Goal: Task Accomplishment & Management: Complete application form

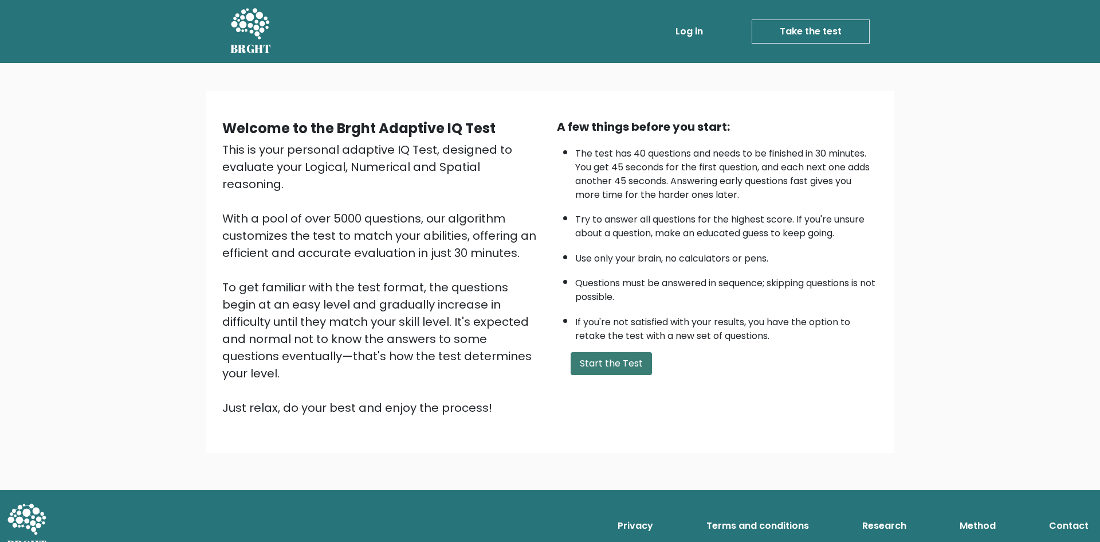
click at [618, 366] on button "Start the Test" at bounding box center [611, 363] width 81 height 23
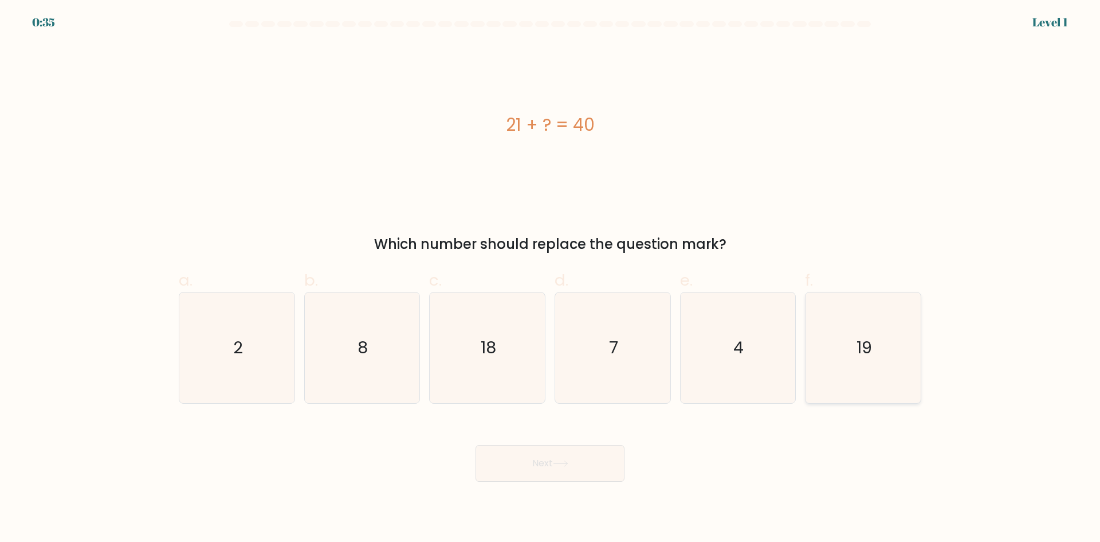
click at [861, 348] on text "19" at bounding box center [864, 347] width 15 height 23
click at [551, 279] on input "f. 19" at bounding box center [550, 274] width 1 height 7
radio input "true"
click at [589, 458] on button "Next" at bounding box center [550, 463] width 149 height 37
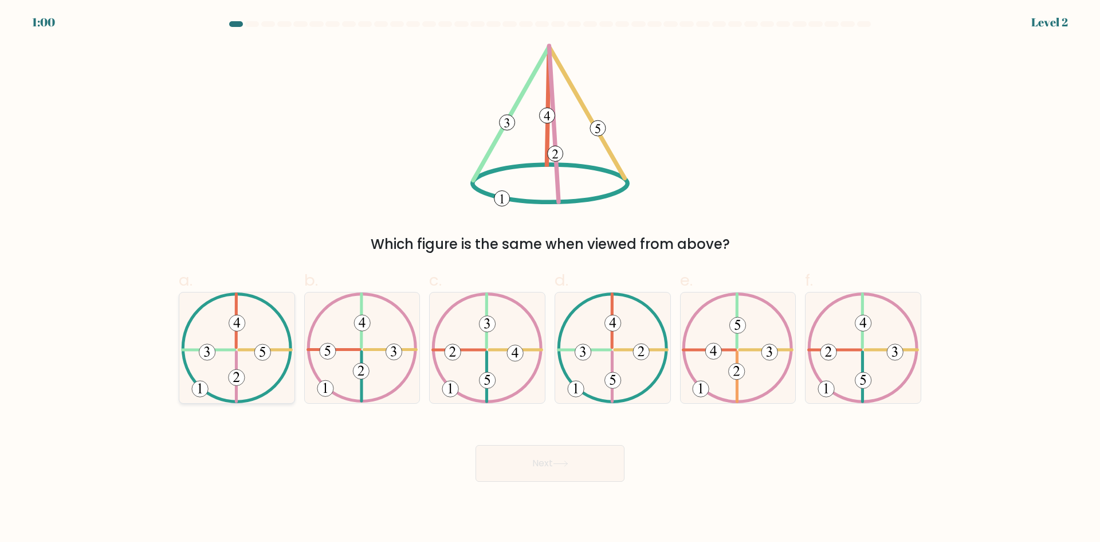
click at [229, 374] on 373 at bounding box center [237, 377] width 16 height 16
click at [550, 279] on input "a." at bounding box center [550, 274] width 1 height 7
radio input "true"
click at [527, 474] on button "Next" at bounding box center [550, 463] width 149 height 37
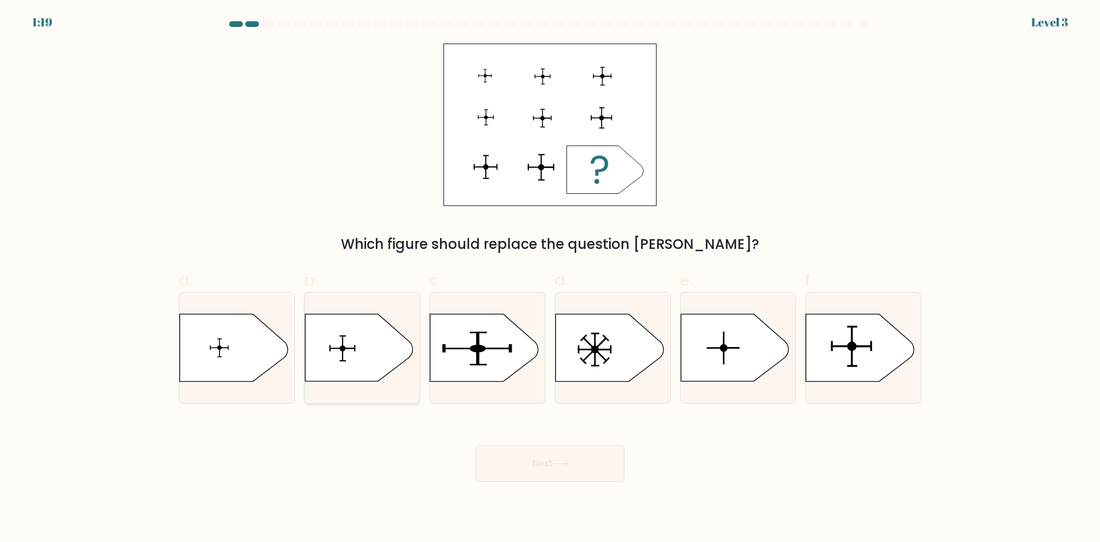
click at [364, 355] on icon at bounding box center [359, 347] width 108 height 67
click at [550, 279] on input "b." at bounding box center [550, 274] width 1 height 7
radio input "true"
click at [516, 459] on button "Next" at bounding box center [550, 463] width 149 height 37
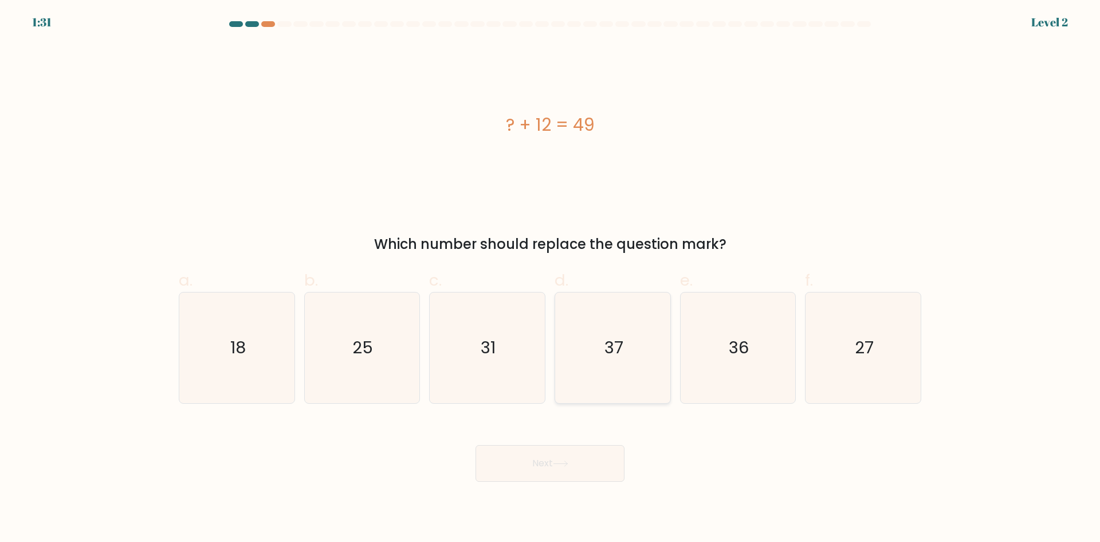
click at [610, 362] on icon "37" at bounding box center [613, 347] width 111 height 111
click at [551, 279] on input "d. 37" at bounding box center [550, 274] width 1 height 7
radio input "true"
click at [591, 473] on button "Next" at bounding box center [550, 463] width 149 height 37
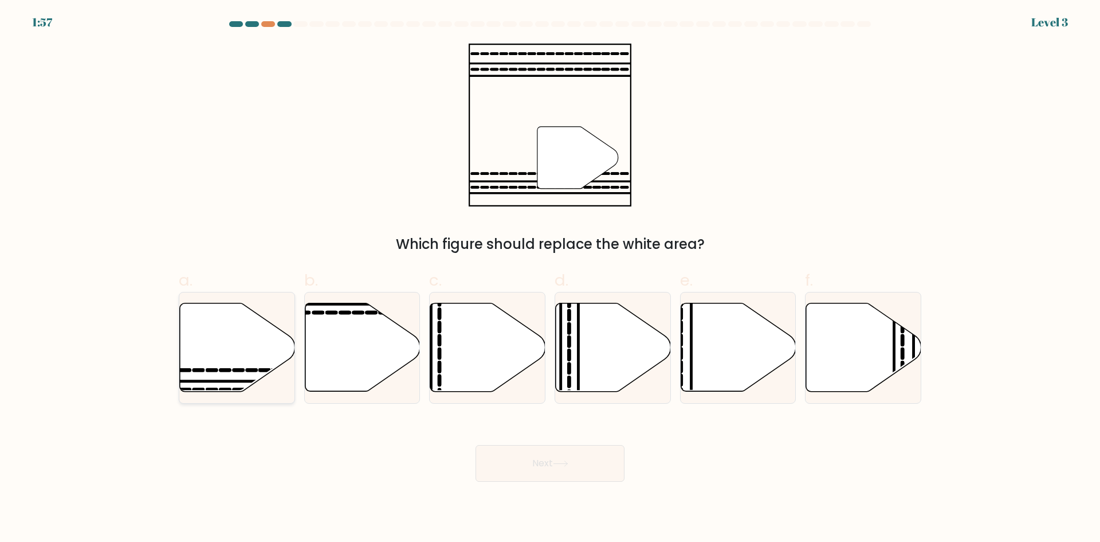
click at [234, 370] on icon at bounding box center [238, 370] width 9 height 0
click at [550, 279] on input "a." at bounding box center [550, 274] width 1 height 7
radio input "true"
click at [584, 472] on button "Next" at bounding box center [550, 463] width 149 height 37
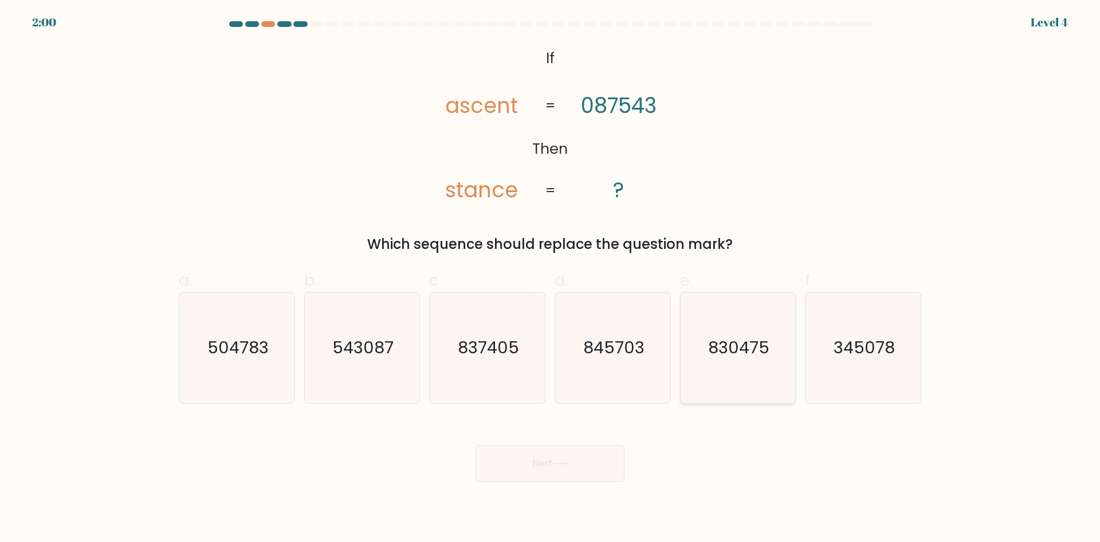
click at [762, 374] on icon "830475" at bounding box center [738, 347] width 111 height 111
click at [551, 279] on input "e. 830475" at bounding box center [550, 274] width 1 height 7
radio input "true"
click at [576, 464] on button "Next" at bounding box center [550, 463] width 149 height 37
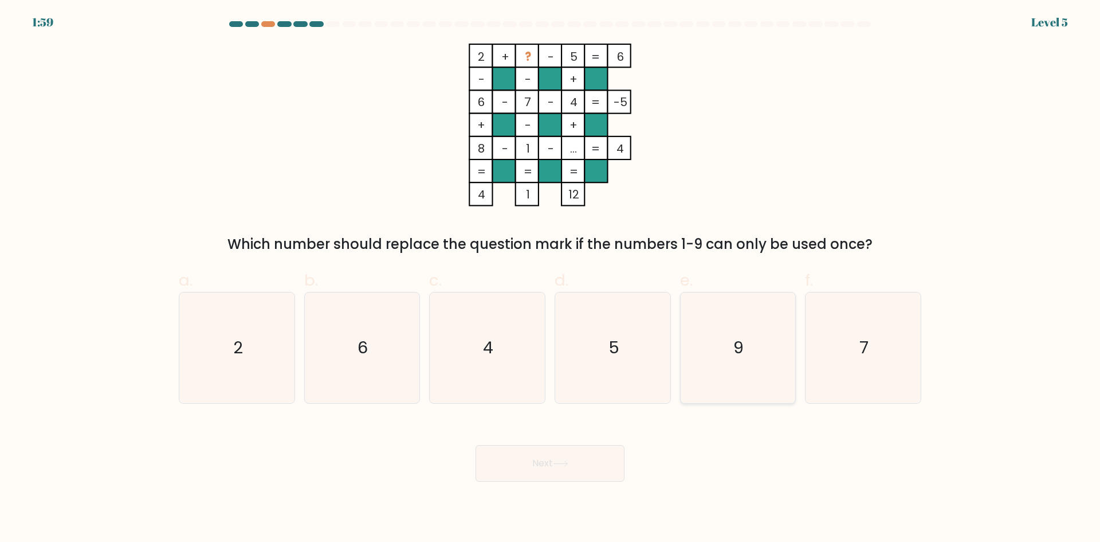
click at [703, 371] on icon "9" at bounding box center [738, 347] width 111 height 111
click at [551, 279] on input "e. 9" at bounding box center [550, 274] width 1 height 7
radio input "true"
click at [520, 471] on button "Next" at bounding box center [550, 463] width 149 height 37
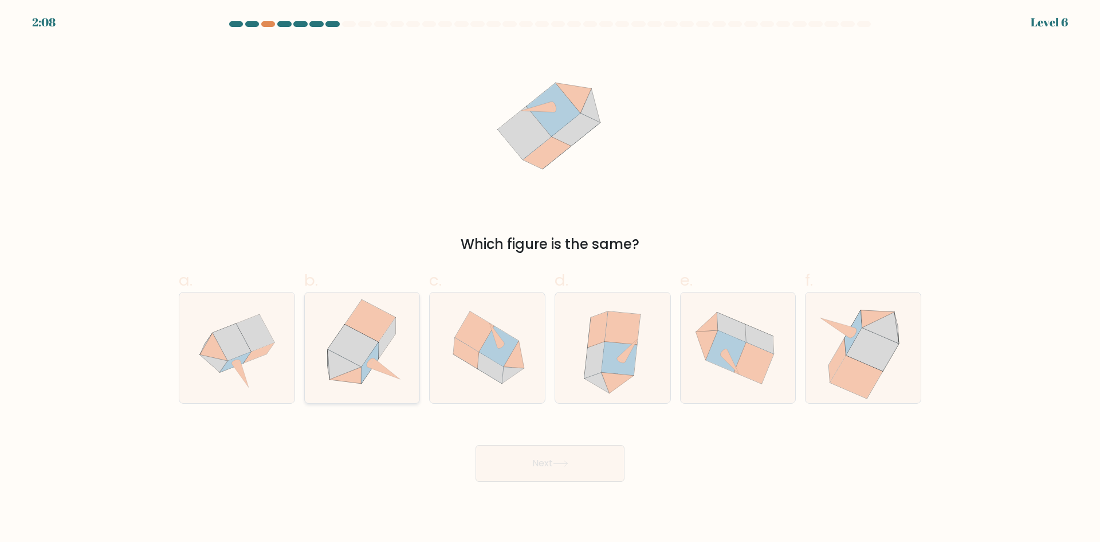
click at [355, 381] on icon at bounding box center [346, 375] width 32 height 17
click at [550, 279] on input "b." at bounding box center [550, 274] width 1 height 7
radio input "true"
click at [555, 473] on button "Next" at bounding box center [550, 463] width 149 height 37
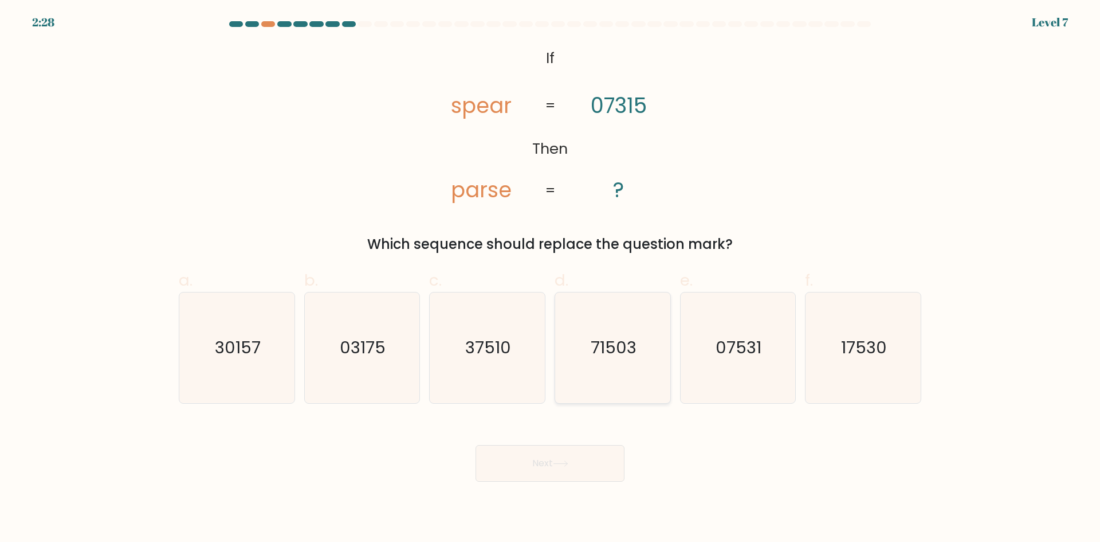
click at [609, 372] on icon "71503" at bounding box center [613, 347] width 111 height 111
click at [551, 279] on input "d. 71503" at bounding box center [550, 274] width 1 height 7
radio input "true"
click at [551, 467] on button "Next" at bounding box center [550, 463] width 149 height 37
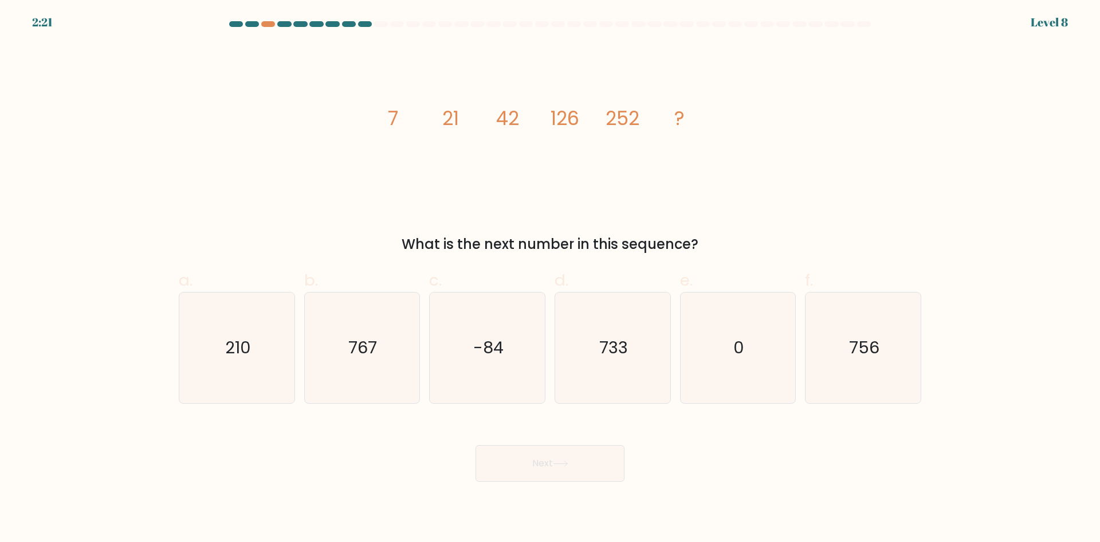
click at [925, 367] on div "f. 756" at bounding box center [864, 335] width 126 height 135
click at [893, 370] on icon "756" at bounding box center [863, 347] width 111 height 111
click at [551, 279] on input "f. 756" at bounding box center [550, 274] width 1 height 7
radio input "true"
click at [568, 460] on icon at bounding box center [560, 463] width 15 height 6
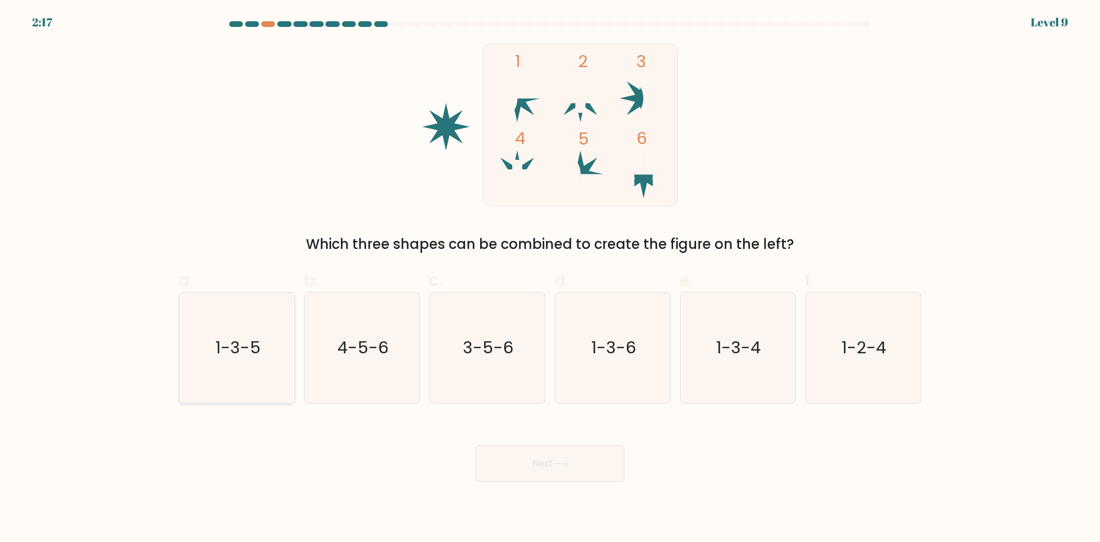
click at [240, 374] on icon "1-3-5" at bounding box center [237, 347] width 111 height 111
click at [550, 279] on input "a. 1-3-5" at bounding box center [550, 274] width 1 height 7
radio input "true"
click at [556, 474] on button "Next" at bounding box center [550, 463] width 149 height 37
click at [558, 459] on button "Next" at bounding box center [550, 463] width 149 height 37
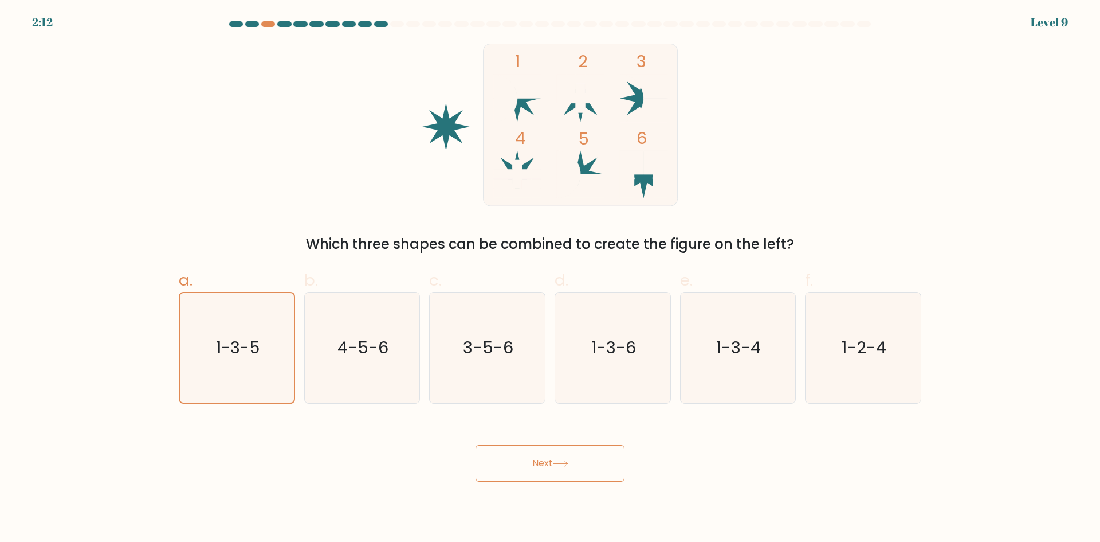
click at [551, 470] on button "Next" at bounding box center [550, 463] width 149 height 37
click at [736, 170] on div "1 2 3 4 5 6 Which three shapes can be combined to create the figure on the left?" at bounding box center [550, 149] width 756 height 211
click at [534, 469] on button "Next" at bounding box center [550, 463] width 149 height 37
click at [252, 332] on icon "1-3-5" at bounding box center [236, 347] width 109 height 109
click at [550, 279] on input "a. 1-3-5" at bounding box center [550, 274] width 1 height 7
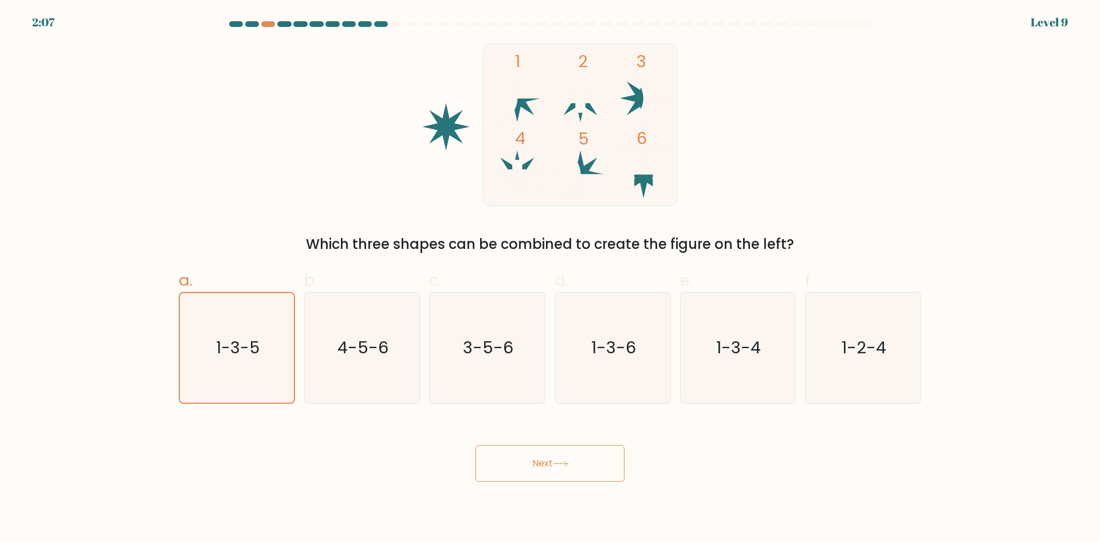
click at [530, 452] on button "Next" at bounding box center [550, 463] width 149 height 37
click at [355, 340] on text "4-5-6" at bounding box center [363, 347] width 51 height 23
click at [550, 279] on input "b. 4-5-6" at bounding box center [550, 274] width 1 height 7
radio input "true"
click at [248, 340] on text "1-3-5" at bounding box center [237, 347] width 45 height 23
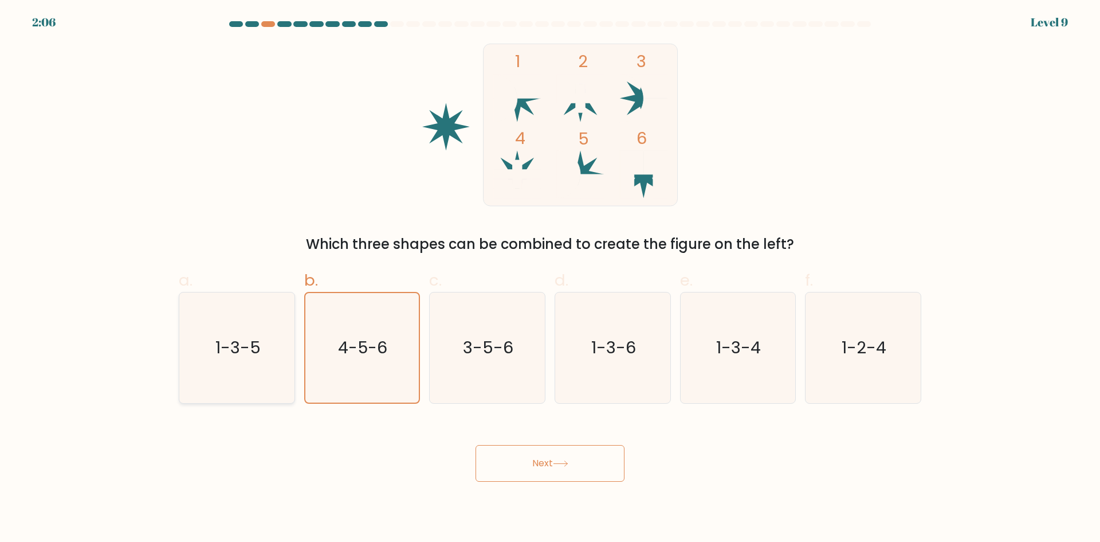
click at [550, 279] on input "a. 1-3-5" at bounding box center [550, 274] width 1 height 7
radio input "true"
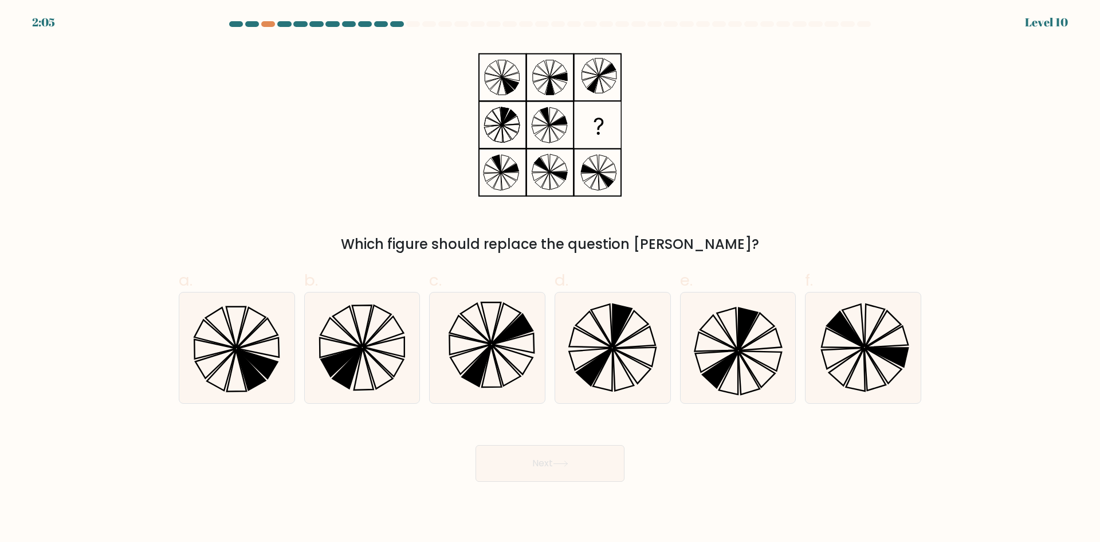
click at [513, 465] on button "Next" at bounding box center [550, 463] width 149 height 37
click at [357, 476] on div "Next" at bounding box center [550, 449] width 756 height 64
click at [539, 175] on icon at bounding box center [550, 125] width 143 height 163
click at [545, 178] on icon at bounding box center [550, 125] width 143 height 163
click at [360, 354] on icon at bounding box center [362, 347] width 111 height 111
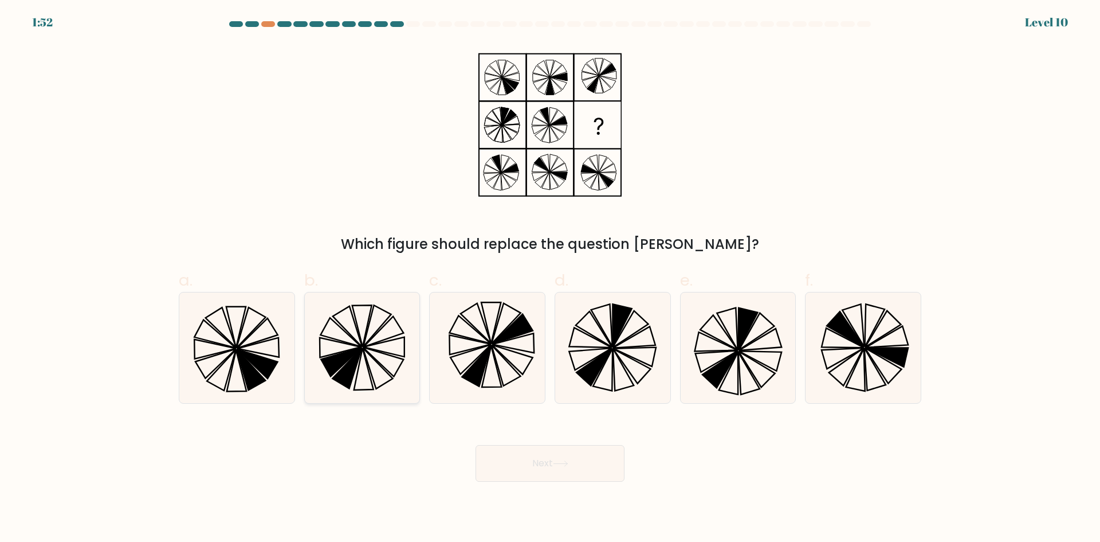
click at [550, 279] on input "b." at bounding box center [550, 274] width 1 height 7
radio input "true"
click at [564, 475] on button "Next" at bounding box center [550, 463] width 149 height 37
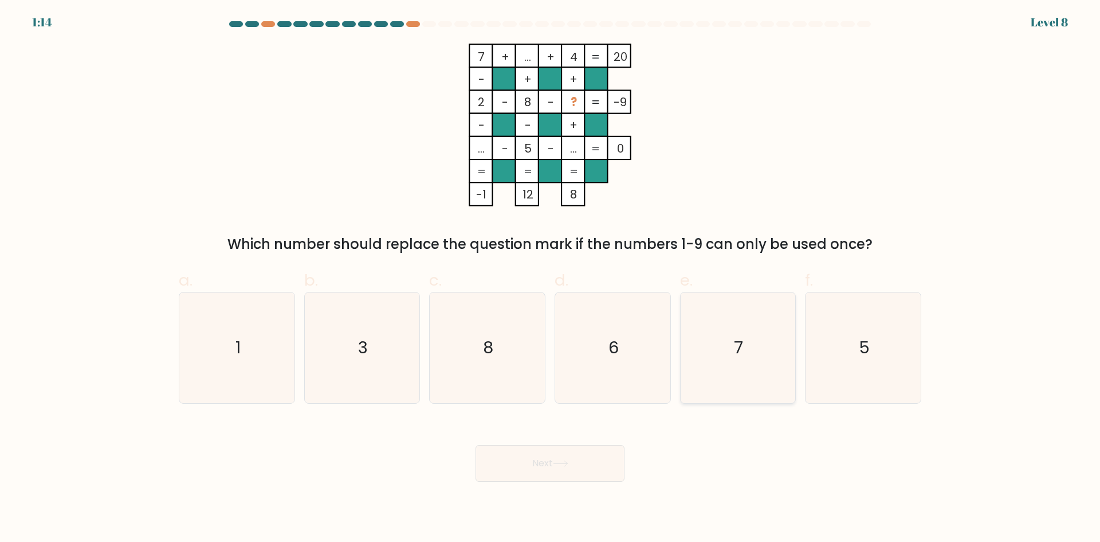
click at [706, 367] on icon "7" at bounding box center [738, 347] width 111 height 111
click at [551, 279] on input "e. 7" at bounding box center [550, 274] width 1 height 7
radio input "true"
click at [578, 461] on button "Next" at bounding box center [550, 463] width 149 height 37
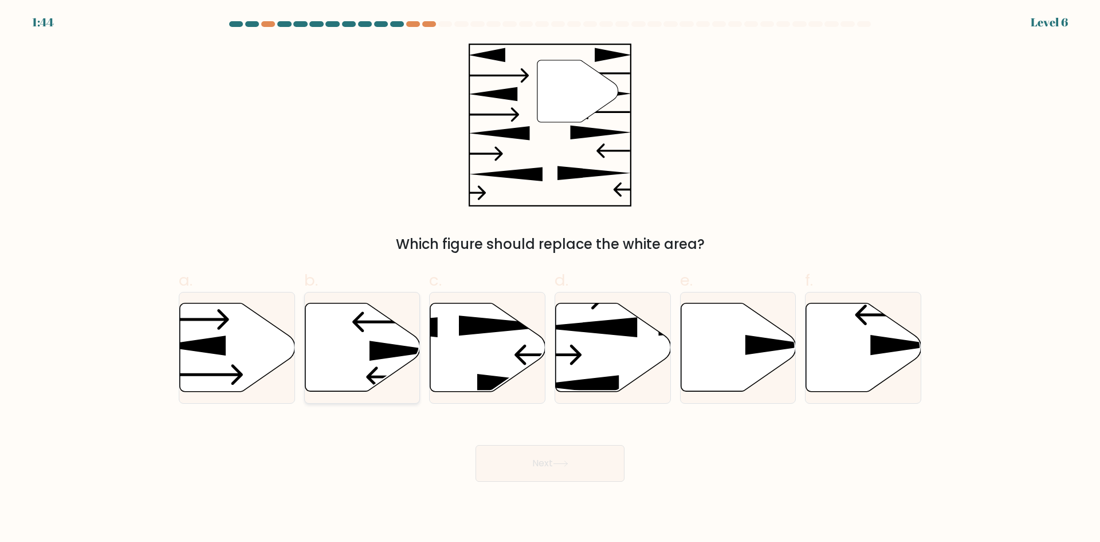
click at [363, 347] on icon at bounding box center [362, 347] width 115 height 88
click at [550, 279] on input "b." at bounding box center [550, 274] width 1 height 7
radio input "true"
click at [552, 468] on button "Next" at bounding box center [550, 463] width 149 height 37
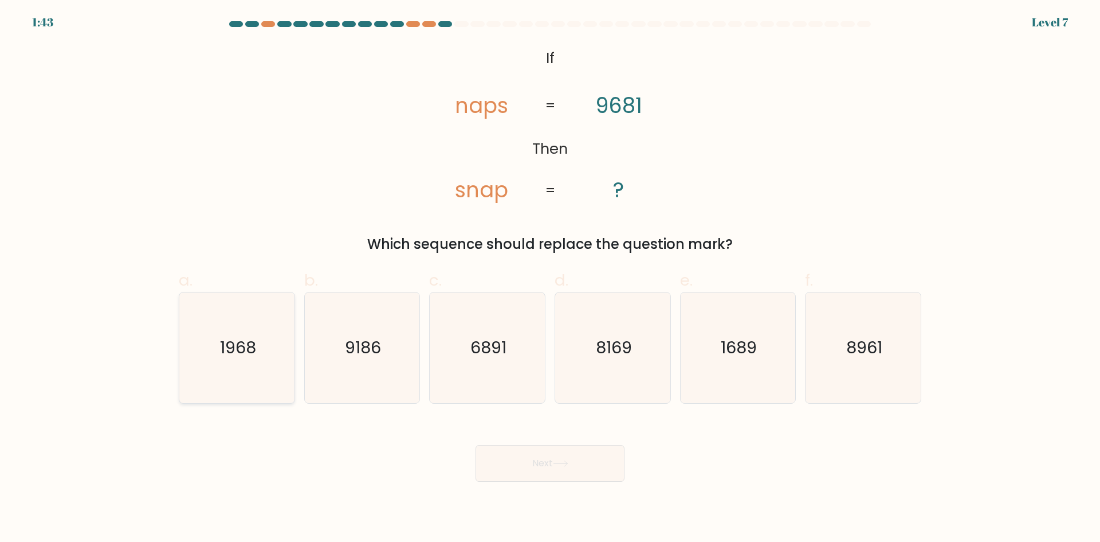
click at [236, 359] on text "1968" at bounding box center [238, 347] width 36 height 23
click at [550, 279] on input "a. 1968" at bounding box center [550, 274] width 1 height 7
radio input "true"
click at [582, 472] on button "Next" at bounding box center [550, 463] width 149 height 37
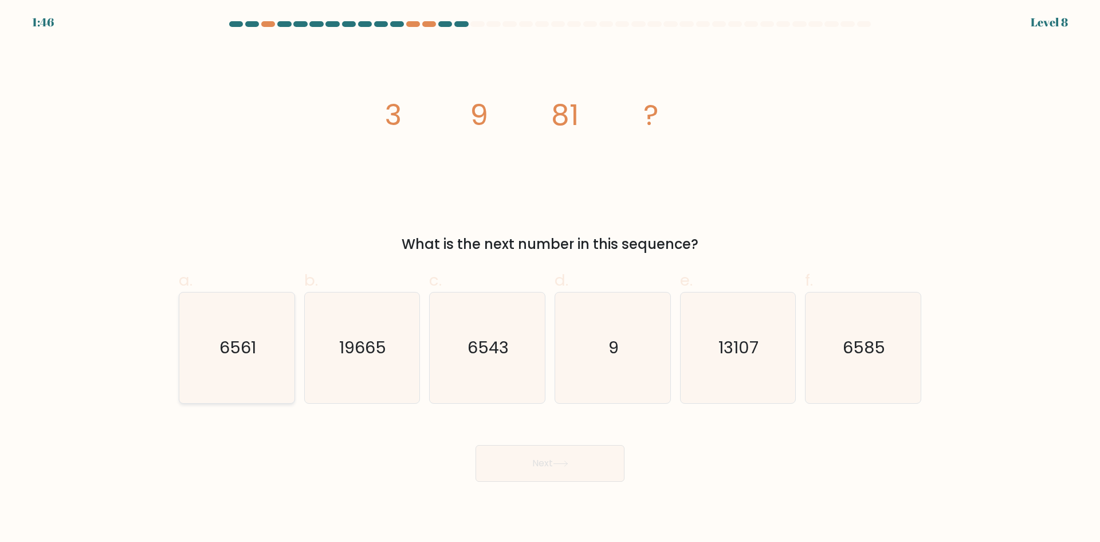
click at [222, 358] on text "6561" at bounding box center [237, 347] width 37 height 23
click at [550, 279] on input "a. 6561" at bounding box center [550, 274] width 1 height 7
radio input "true"
click at [521, 472] on button "Next" at bounding box center [550, 463] width 149 height 37
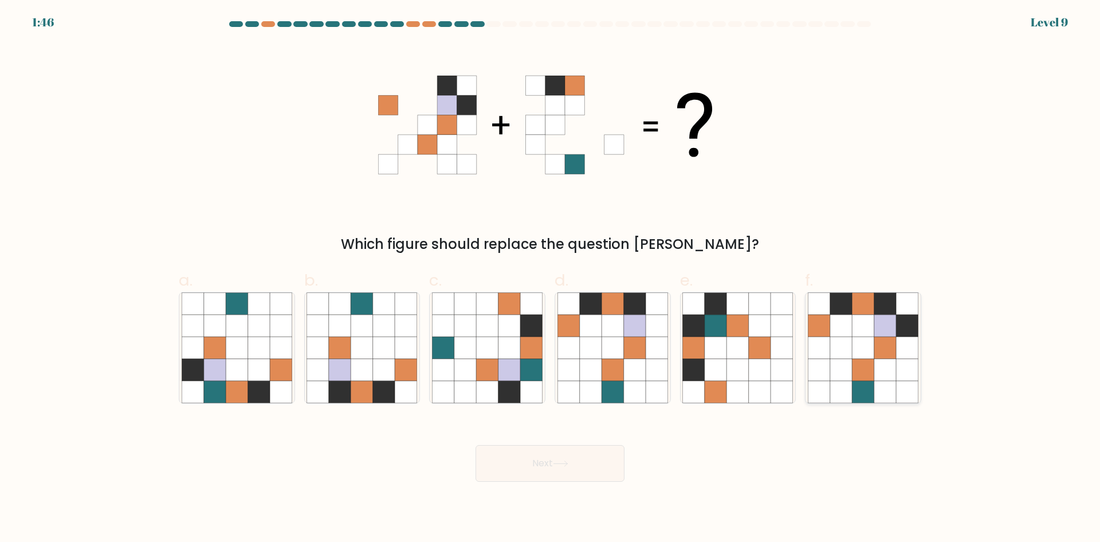
click at [852, 355] on icon at bounding box center [841, 347] width 22 height 22
click at [551, 279] on input "f." at bounding box center [550, 274] width 1 height 7
radio input "true"
click at [582, 464] on button "Next" at bounding box center [550, 463] width 149 height 37
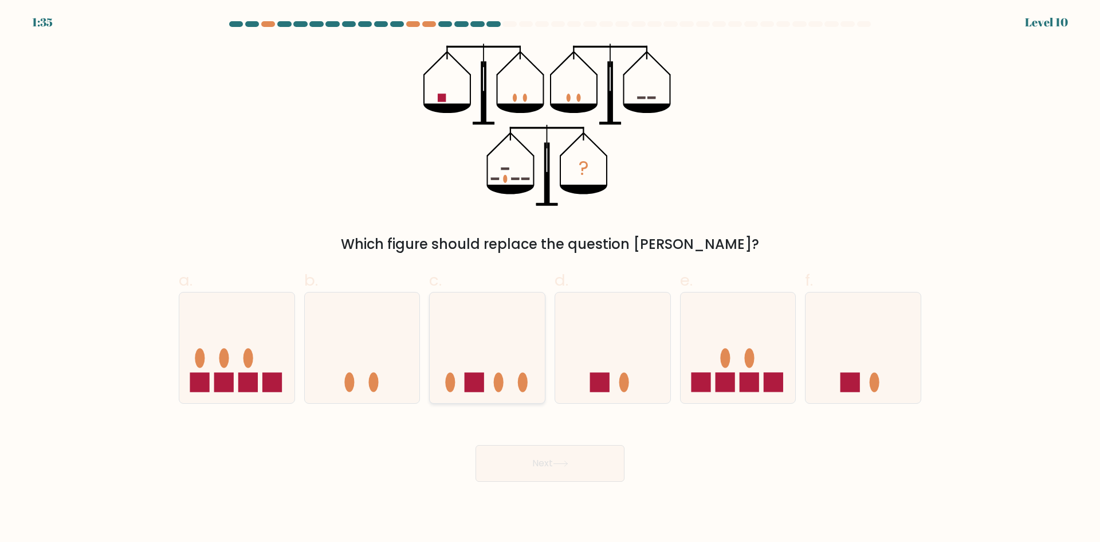
drag, startPoint x: 474, startPoint y: 340, endPoint x: 517, endPoint y: 387, distance: 64.1
click at [474, 342] on icon at bounding box center [487, 347] width 115 height 95
click at [550, 279] on input "c." at bounding box center [550, 274] width 1 height 7
radio input "true"
click at [588, 464] on button "Next" at bounding box center [550, 463] width 149 height 37
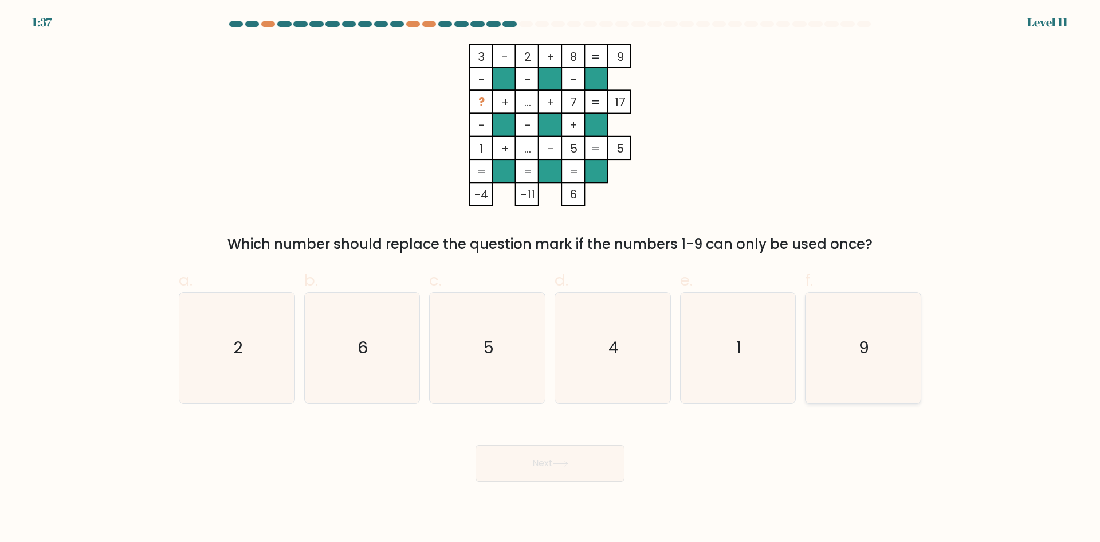
click at [847, 359] on icon "9" at bounding box center [863, 347] width 111 height 111
click at [551, 279] on input "f. 9" at bounding box center [550, 274] width 1 height 7
radio input "true"
click at [575, 471] on button "Next" at bounding box center [550, 463] width 149 height 37
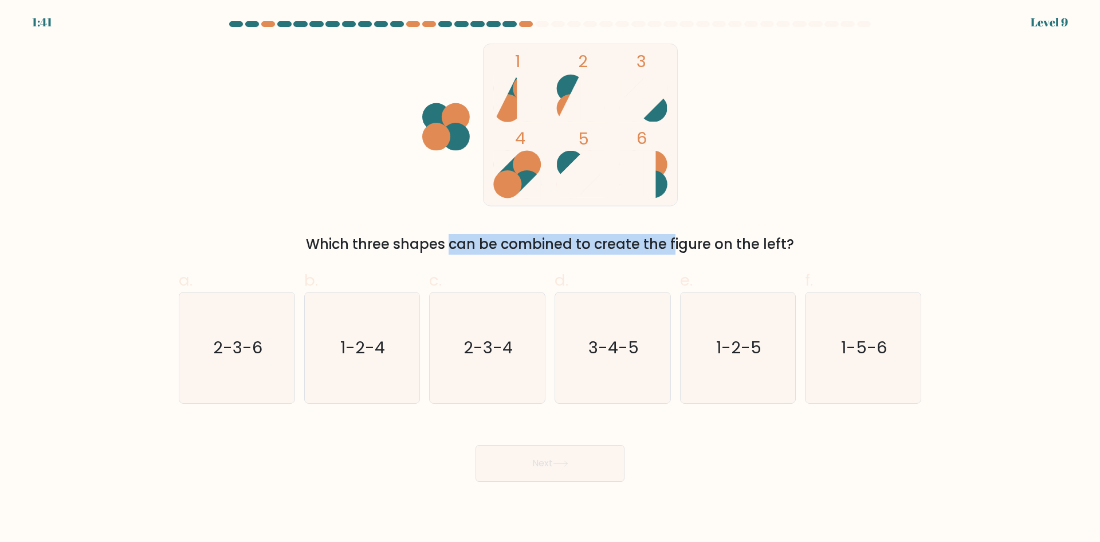
drag, startPoint x: 351, startPoint y: 241, endPoint x: 586, endPoint y: 242, distance: 235.0
click at [586, 242] on div "Which three shapes can be combined to create the figure on the left?" at bounding box center [550, 244] width 729 height 21
click at [945, 244] on form at bounding box center [550, 251] width 1100 height 460
click at [516, 359] on icon "2-3-4" at bounding box center [487, 347] width 111 height 111
click at [550, 279] on input "c. 2-3-4" at bounding box center [550, 274] width 1 height 7
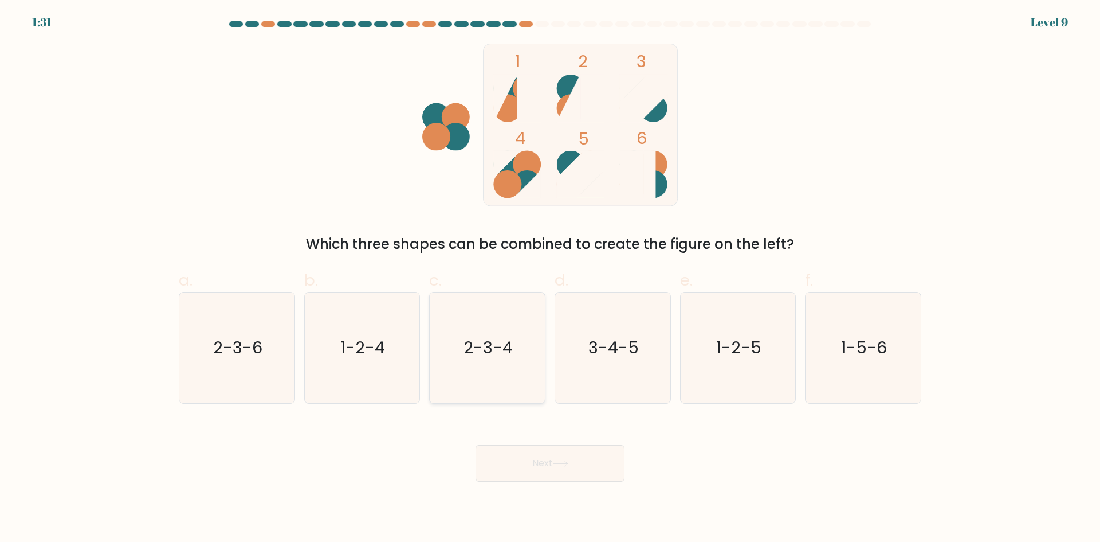
radio input "true"
click at [581, 463] on button "Next" at bounding box center [550, 463] width 149 height 37
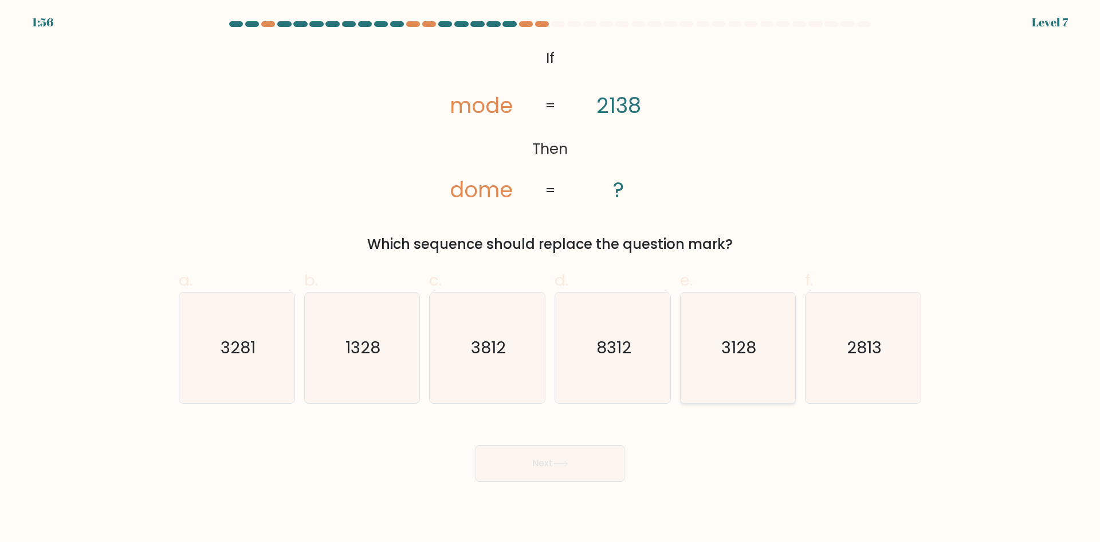
click at [732, 371] on icon "3128" at bounding box center [738, 347] width 111 height 111
click at [551, 279] on input "e. 3128" at bounding box center [550, 274] width 1 height 7
radio input "true"
drag, startPoint x: 564, startPoint y: 440, endPoint x: 558, endPoint y: 456, distance: 17.5
click at [563, 446] on div "Next" at bounding box center [550, 449] width 756 height 64
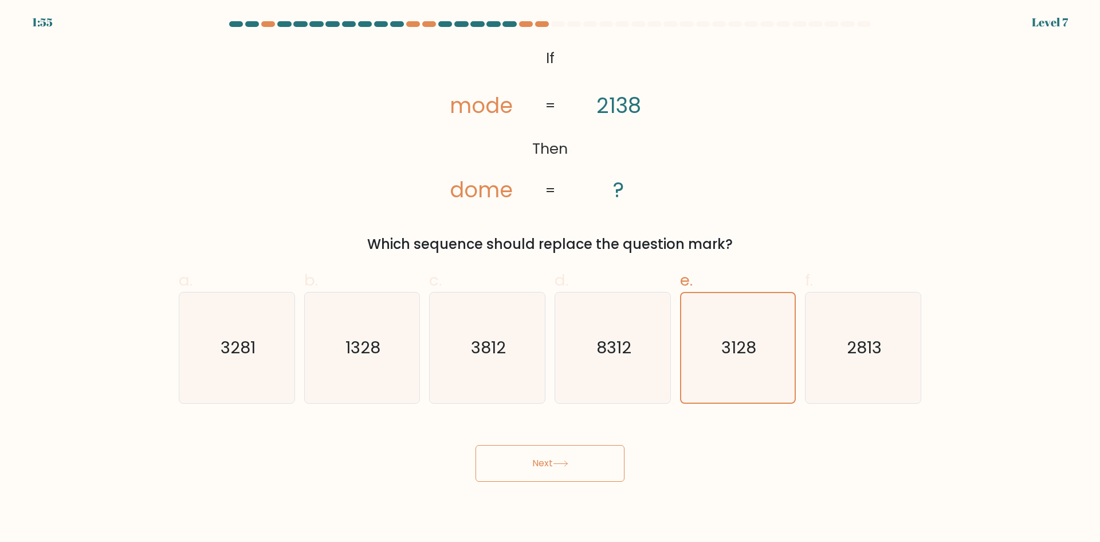
click at [558, 458] on button "Next" at bounding box center [550, 463] width 149 height 37
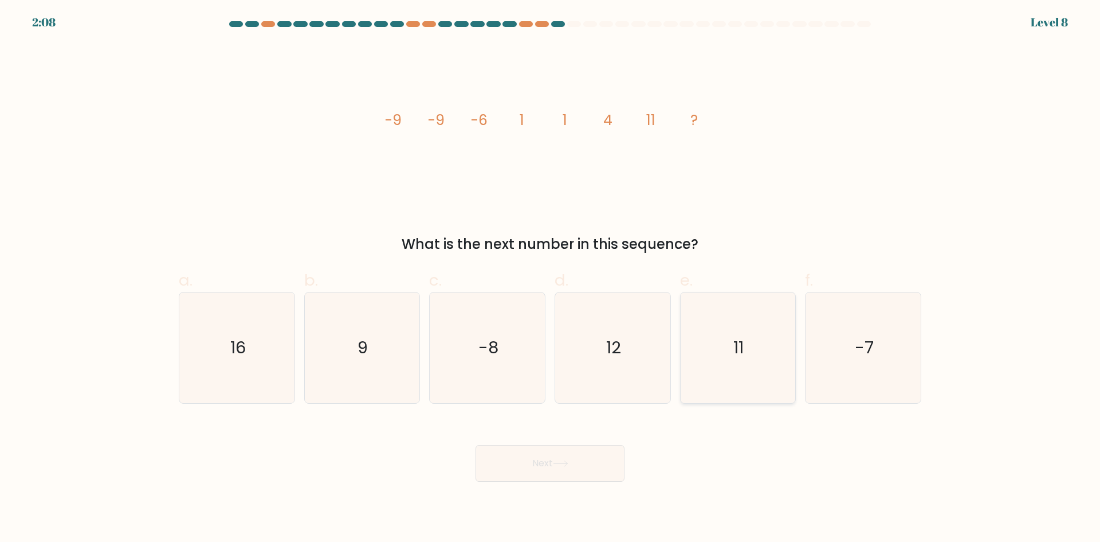
drag, startPoint x: 786, startPoint y: 359, endPoint x: 739, endPoint y: 367, distance: 47.2
click at [785, 359] on icon "11" at bounding box center [738, 347] width 111 height 111
click at [551, 279] on input "e. 11" at bounding box center [550, 274] width 1 height 7
radio input "true"
click at [596, 469] on button "Next" at bounding box center [550, 463] width 149 height 37
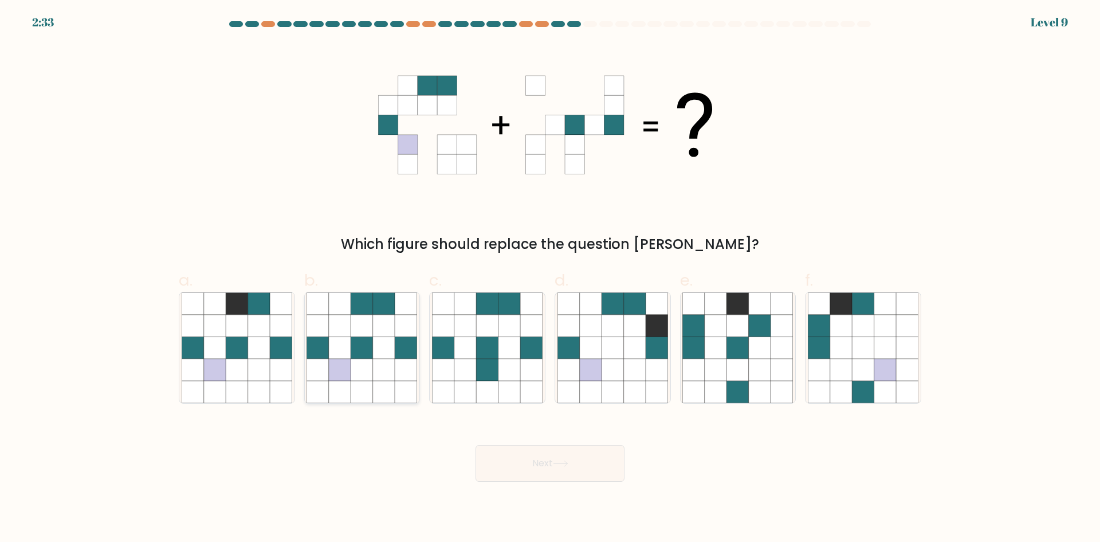
click at [372, 348] on icon at bounding box center [362, 347] width 22 height 22
click at [550, 279] on input "b." at bounding box center [550, 274] width 1 height 7
radio input "true"
click at [550, 458] on button "Next" at bounding box center [550, 463] width 149 height 37
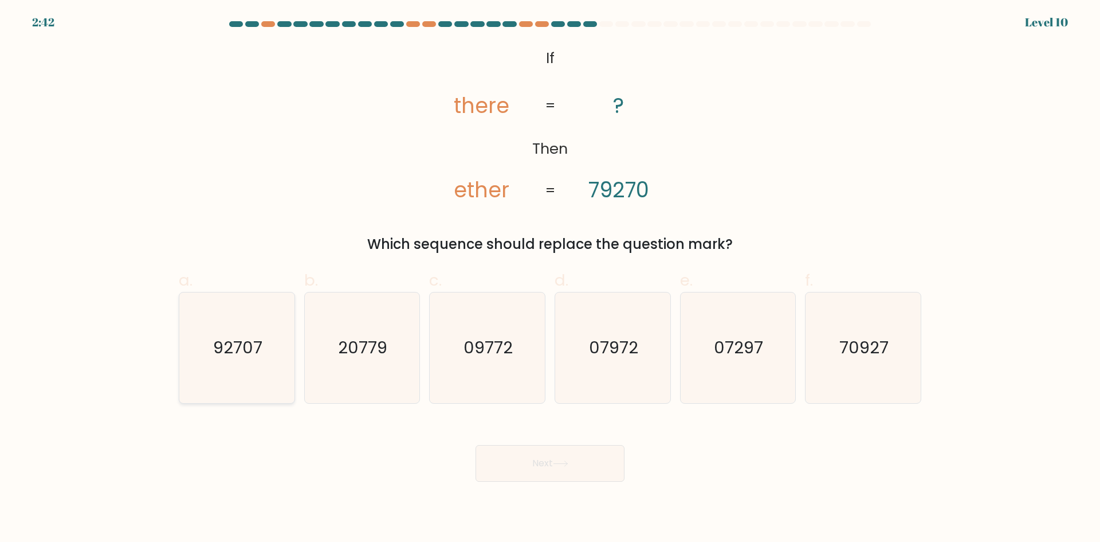
click at [229, 358] on text "92707" at bounding box center [237, 347] width 49 height 23
click at [550, 279] on input "a. 92707" at bounding box center [550, 274] width 1 height 7
radio input "true"
click at [578, 464] on button "Next" at bounding box center [550, 463] width 149 height 37
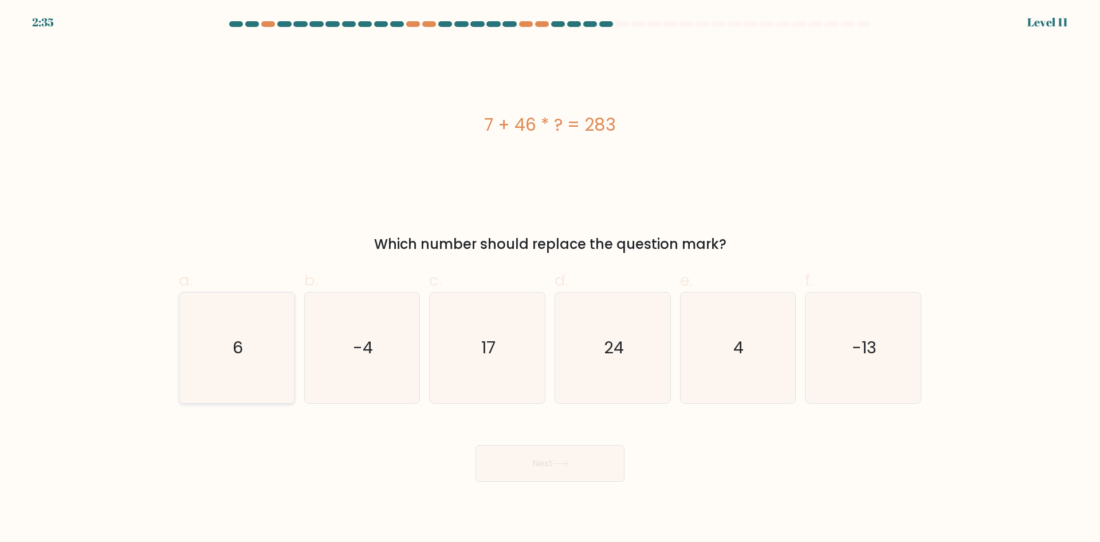
click at [271, 371] on icon "6" at bounding box center [237, 347] width 111 height 111
click at [550, 279] on input "a. 6" at bounding box center [550, 274] width 1 height 7
radio input "true"
click at [494, 462] on button "Next" at bounding box center [550, 463] width 149 height 37
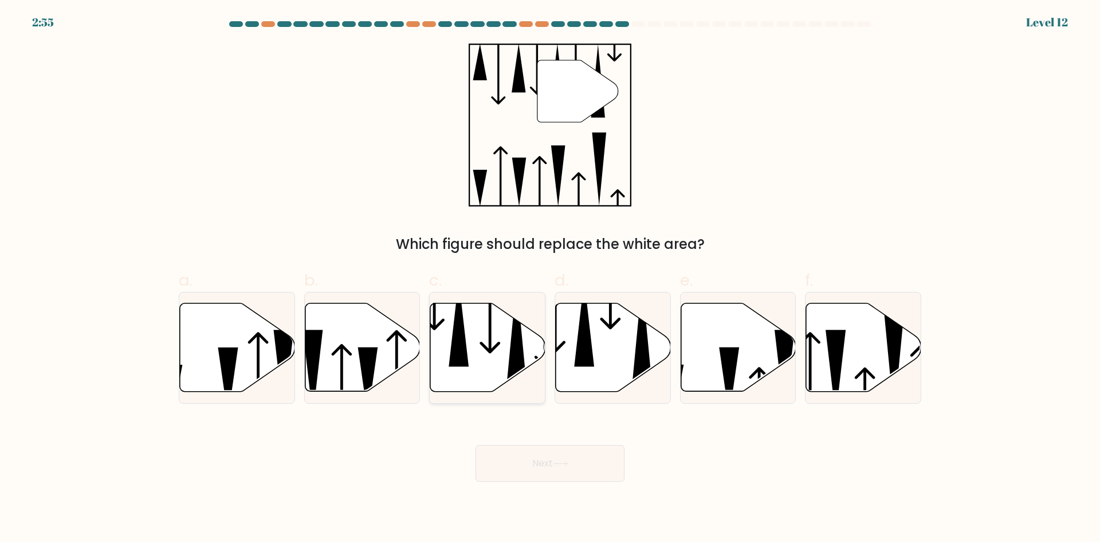
click at [481, 368] on icon at bounding box center [487, 347] width 115 height 88
click at [550, 279] on input "c." at bounding box center [550, 274] width 1 height 7
radio input "true"
click at [588, 363] on icon at bounding box center [584, 322] width 20 height 87
click at [551, 279] on input "d." at bounding box center [550, 274] width 1 height 7
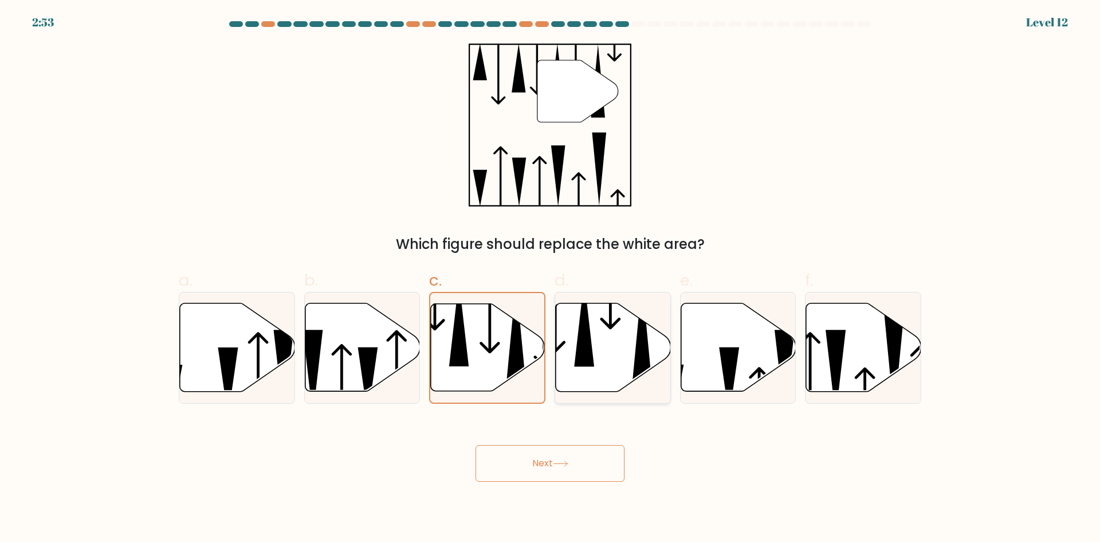
radio input "true"
click at [572, 465] on button "Next" at bounding box center [550, 463] width 149 height 37
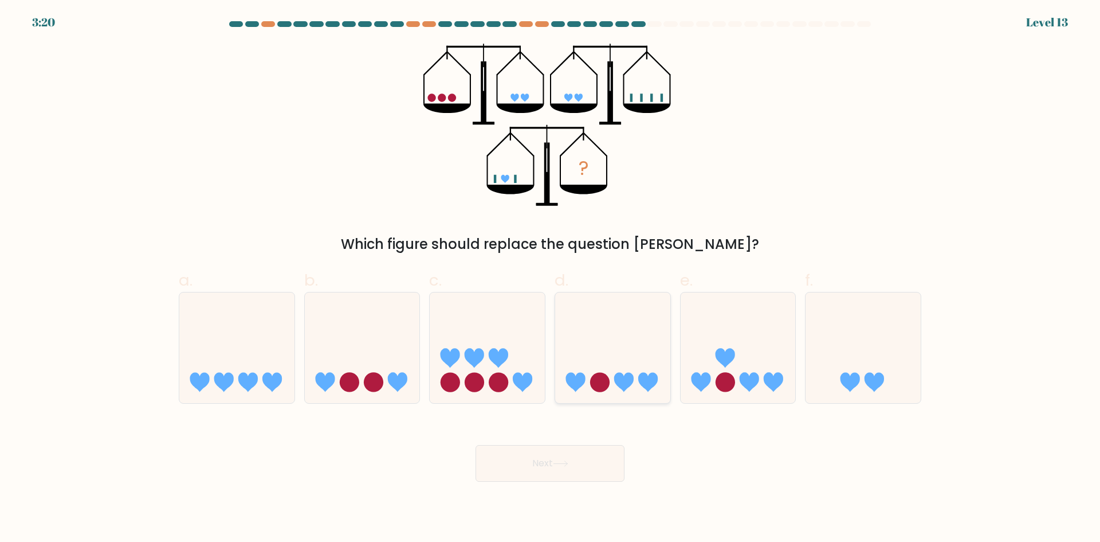
click at [610, 336] on icon at bounding box center [612, 347] width 115 height 95
click at [551, 279] on input "d." at bounding box center [550, 274] width 1 height 7
radio input "true"
click at [562, 469] on button "Next" at bounding box center [550, 463] width 149 height 37
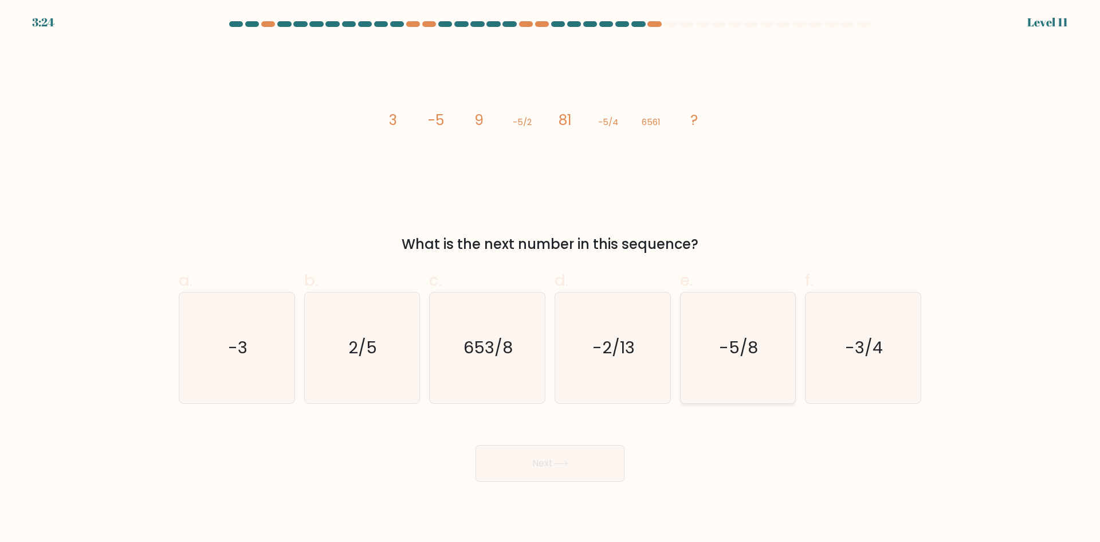
click at [772, 356] on icon "-5/8" at bounding box center [738, 347] width 111 height 111
click at [551, 279] on input "e. -5/8" at bounding box center [550, 274] width 1 height 7
radio input "true"
click at [523, 461] on button "Next" at bounding box center [550, 463] width 149 height 37
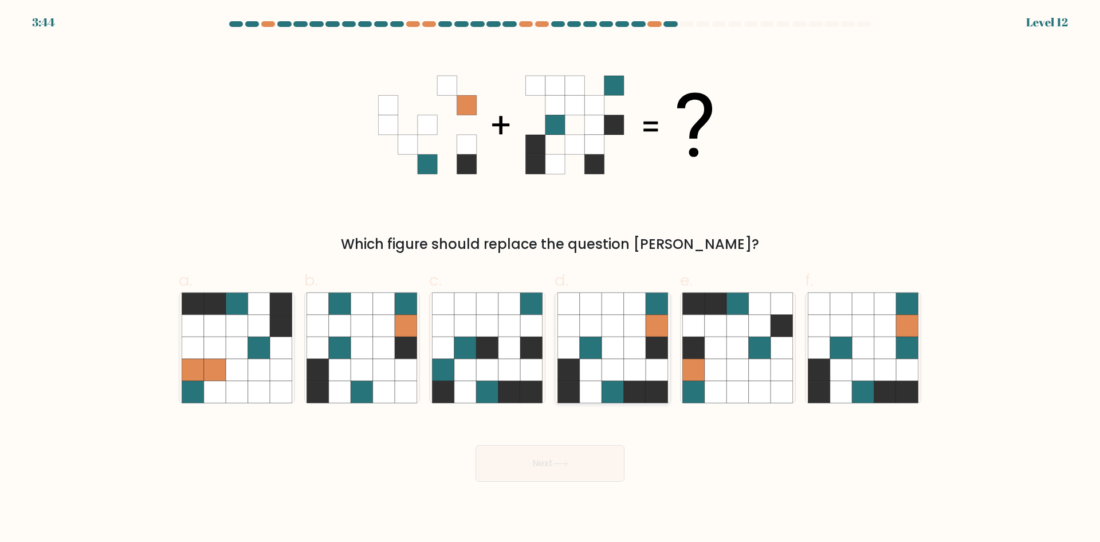
click at [633, 366] on icon at bounding box center [635, 370] width 22 height 22
click at [551, 279] on input "d." at bounding box center [550, 274] width 1 height 7
radio input "true"
click at [579, 456] on button "Next" at bounding box center [550, 463] width 149 height 37
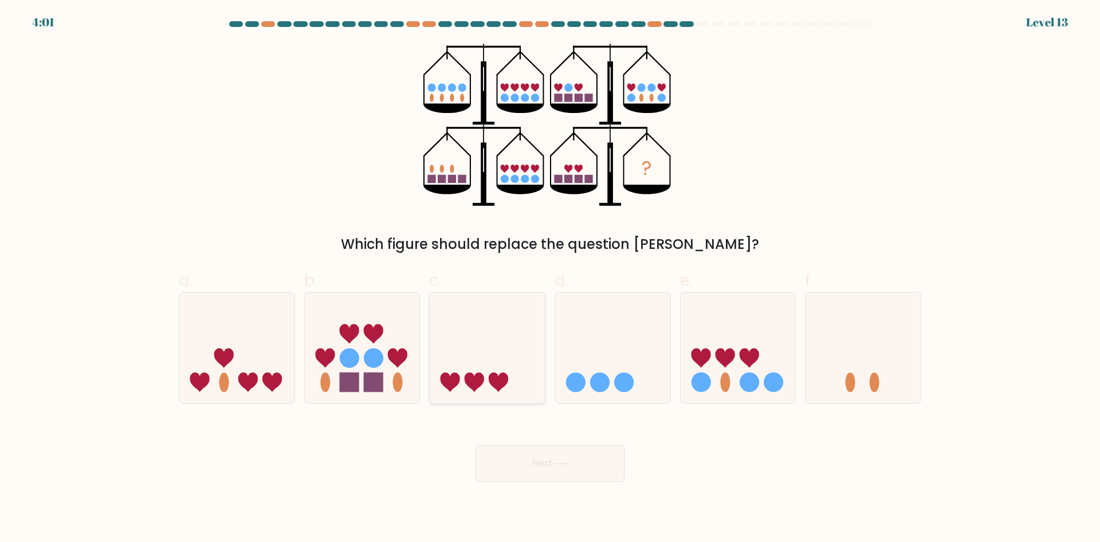
click at [473, 359] on icon at bounding box center [487, 347] width 115 height 95
click at [550, 279] on input "c." at bounding box center [550, 274] width 1 height 7
radio input "true"
click at [381, 346] on icon at bounding box center [362, 347] width 115 height 95
click at [550, 279] on input "b." at bounding box center [550, 274] width 1 height 7
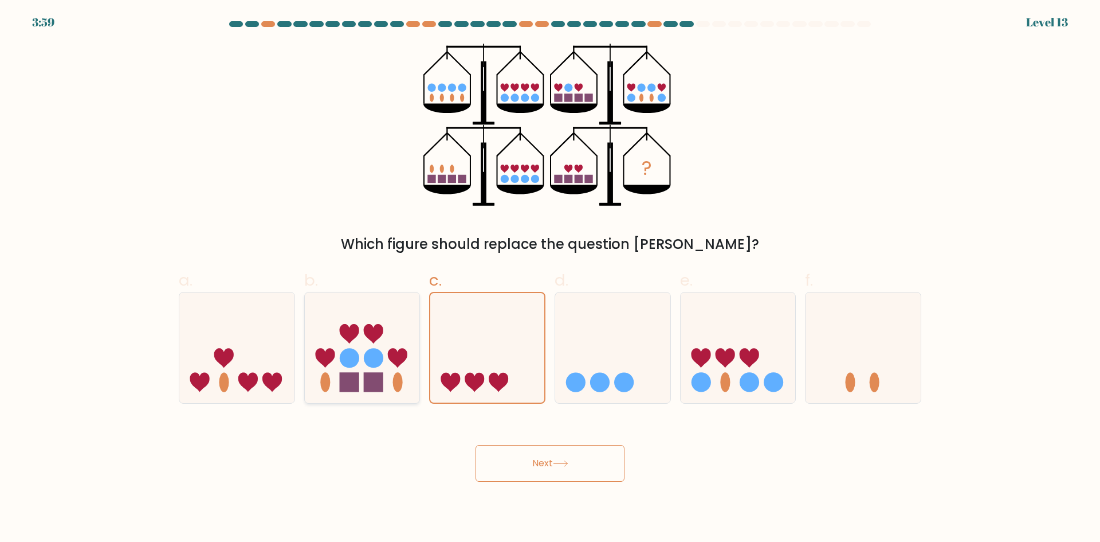
radio input "true"
click at [560, 458] on button "Next" at bounding box center [550, 463] width 149 height 37
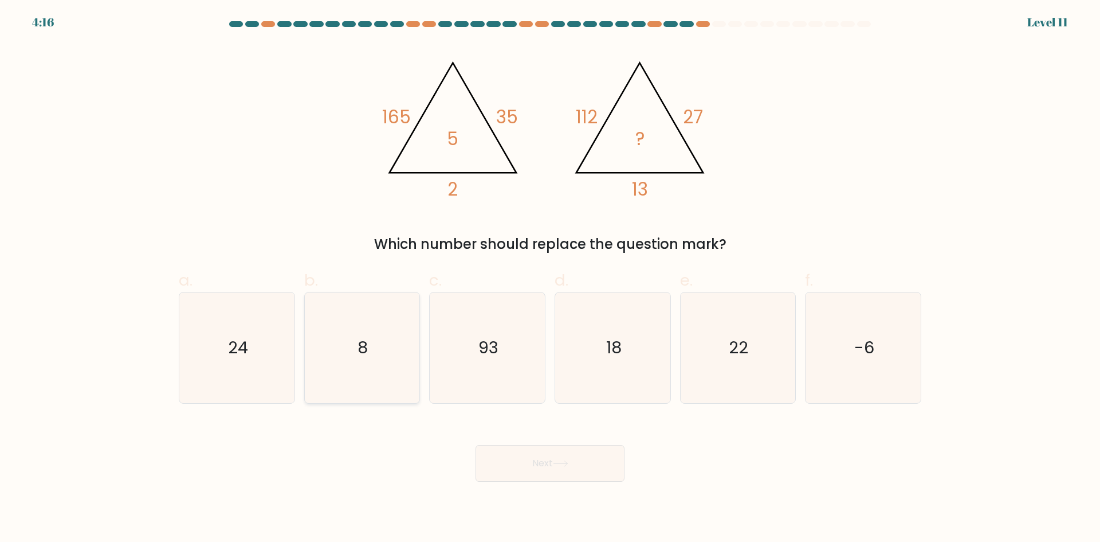
click at [398, 328] on icon "8" at bounding box center [362, 347] width 111 height 111
click at [550, 279] on input "b. 8" at bounding box center [550, 274] width 1 height 7
radio input "true"
click at [565, 469] on button "Next" at bounding box center [550, 463] width 149 height 37
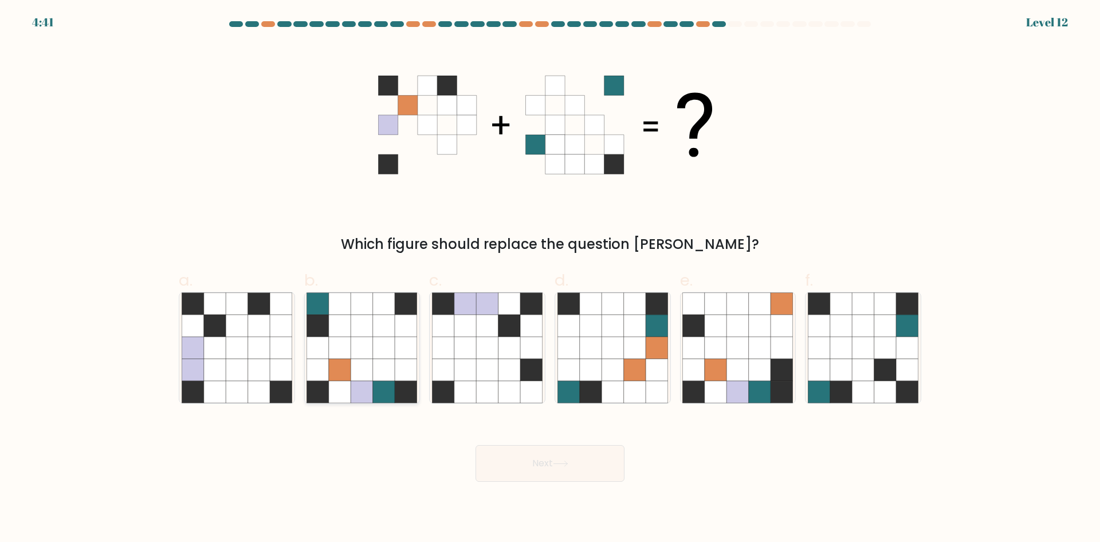
click at [386, 363] on icon at bounding box center [384, 370] width 22 height 22
click at [550, 279] on input "b." at bounding box center [550, 274] width 1 height 7
radio input "true"
click at [539, 465] on button "Next" at bounding box center [550, 463] width 149 height 37
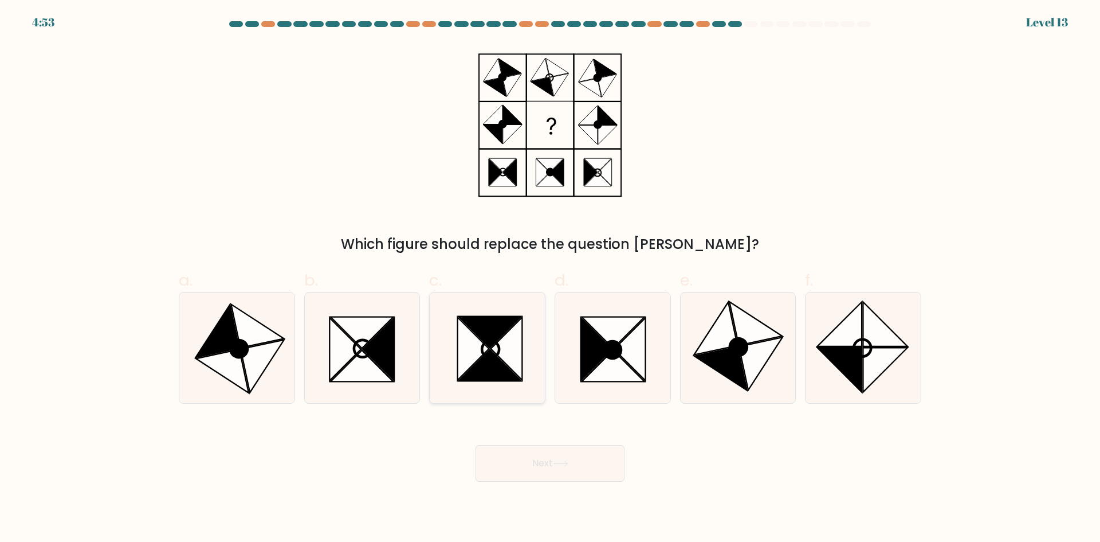
click at [505, 340] on icon at bounding box center [507, 348] width 32 height 63
click at [550, 279] on input "c." at bounding box center [550, 274] width 1 height 7
radio input "true"
click at [558, 460] on button "Next" at bounding box center [550, 463] width 149 height 37
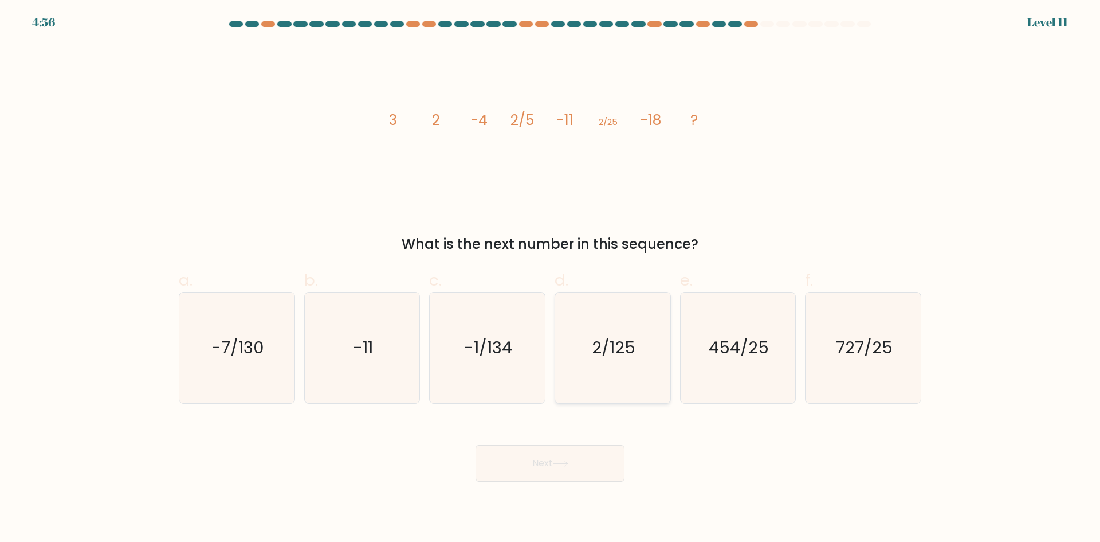
drag, startPoint x: 577, startPoint y: 351, endPoint x: 574, endPoint y: 366, distance: 15.3
click at [577, 352] on icon "2/125" at bounding box center [613, 347] width 111 height 111
click at [551, 279] on input "d. 2/125" at bounding box center [550, 274] width 1 height 7
radio input "true"
click at [541, 492] on body "4:55 Level 11" at bounding box center [550, 271] width 1100 height 542
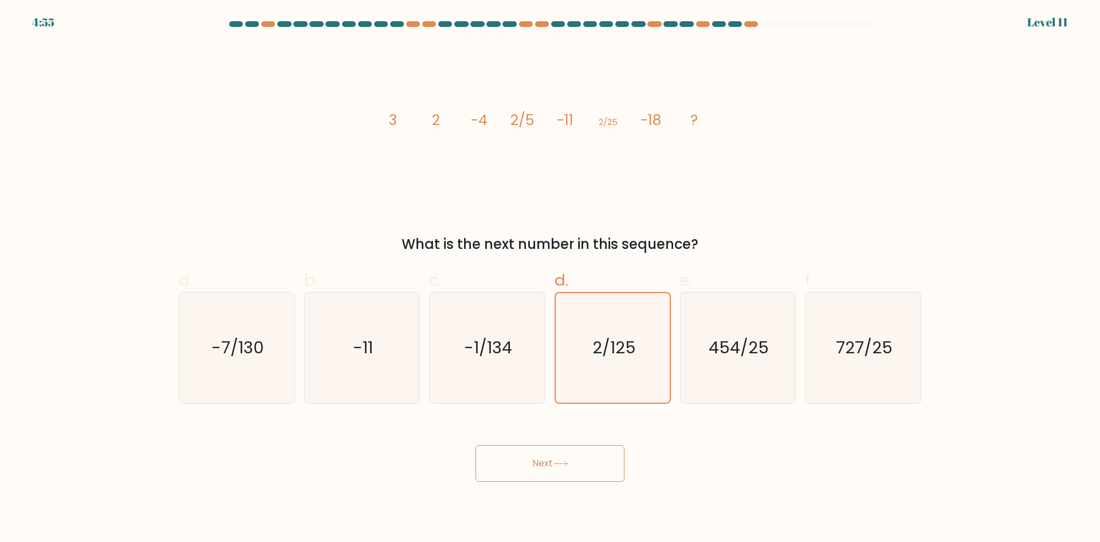
click at [542, 474] on button "Next" at bounding box center [550, 463] width 149 height 37
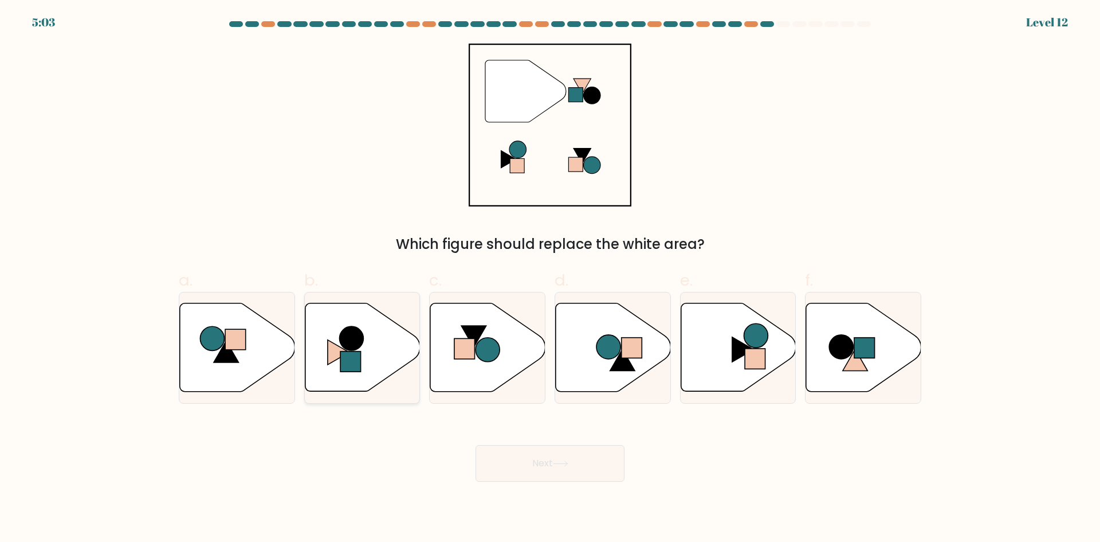
click at [365, 363] on icon at bounding box center [362, 347] width 115 height 88
click at [550, 279] on input "b." at bounding box center [550, 274] width 1 height 7
radio input "true"
click at [542, 449] on button "Next" at bounding box center [550, 463] width 149 height 37
click at [534, 475] on button "Next" at bounding box center [550, 463] width 149 height 37
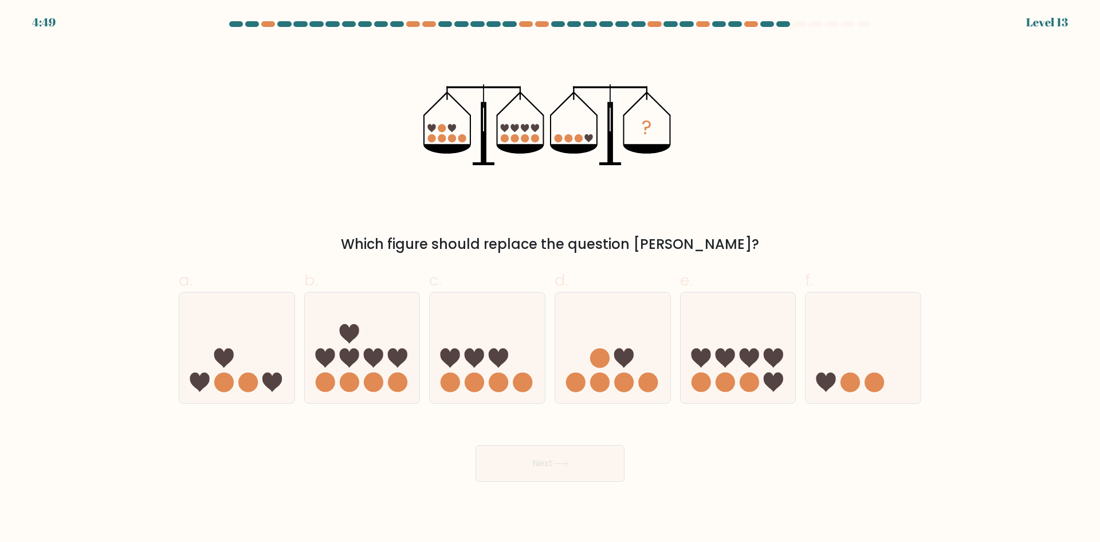
click at [535, 469] on button "Next" at bounding box center [550, 463] width 149 height 37
click at [472, 358] on icon at bounding box center [474, 357] width 19 height 19
click at [550, 279] on input "c." at bounding box center [550, 274] width 1 height 7
radio input "true"
click at [739, 367] on icon at bounding box center [738, 347] width 115 height 95
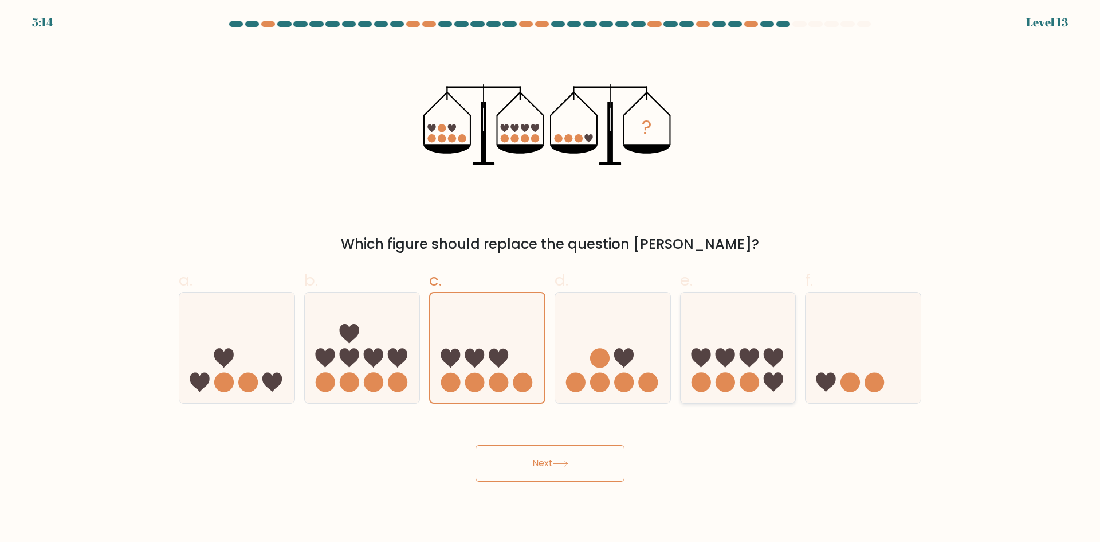
click at [551, 279] on input "e." at bounding box center [550, 274] width 1 height 7
radio input "true"
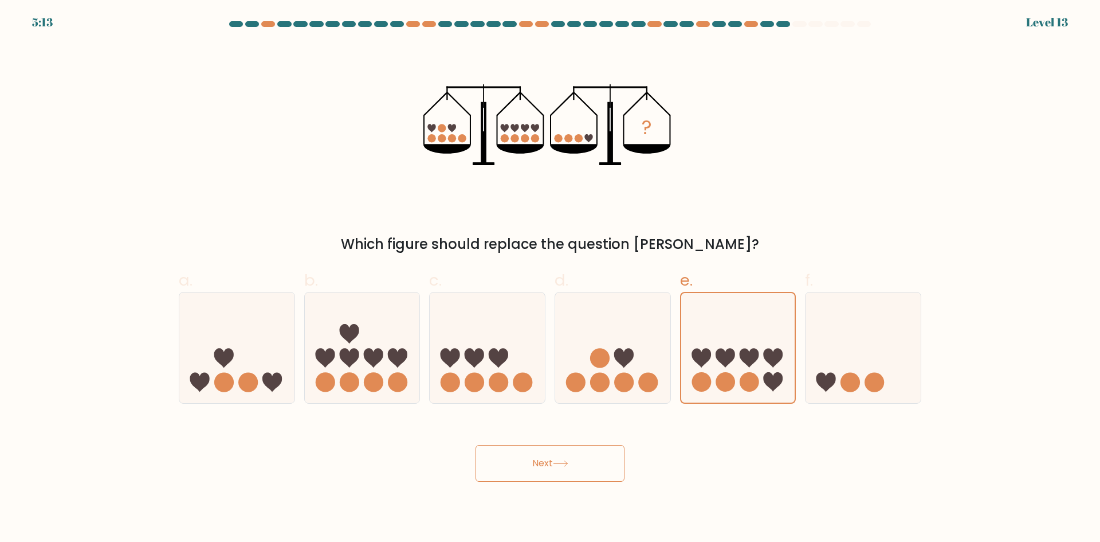
click at [571, 453] on button "Next" at bounding box center [550, 463] width 149 height 37
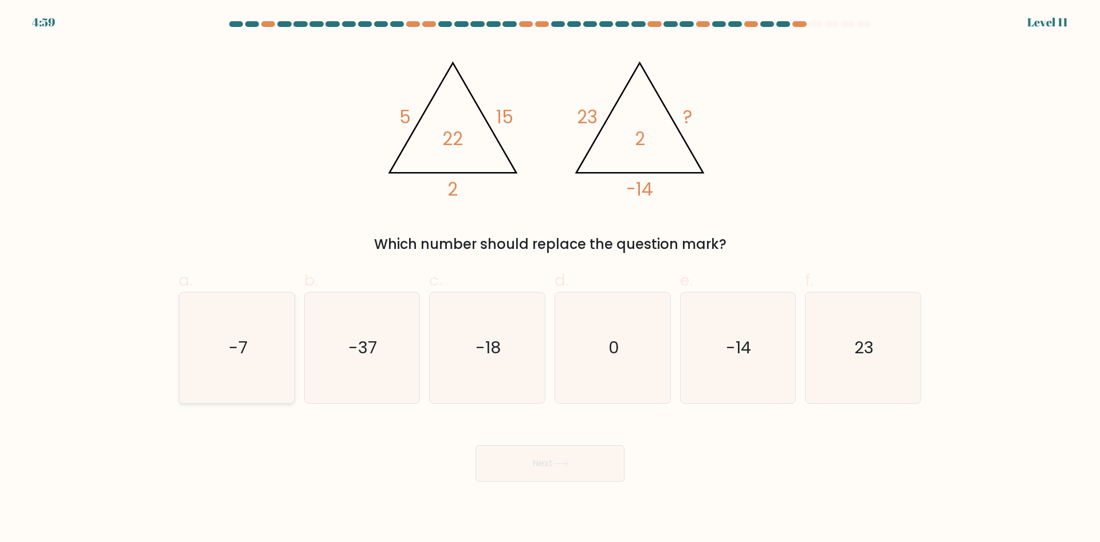
click at [218, 352] on icon "-7" at bounding box center [237, 347] width 111 height 111
click at [550, 279] on input "a. -7" at bounding box center [550, 274] width 1 height 7
radio input "true"
click at [558, 461] on icon at bounding box center [560, 463] width 15 height 6
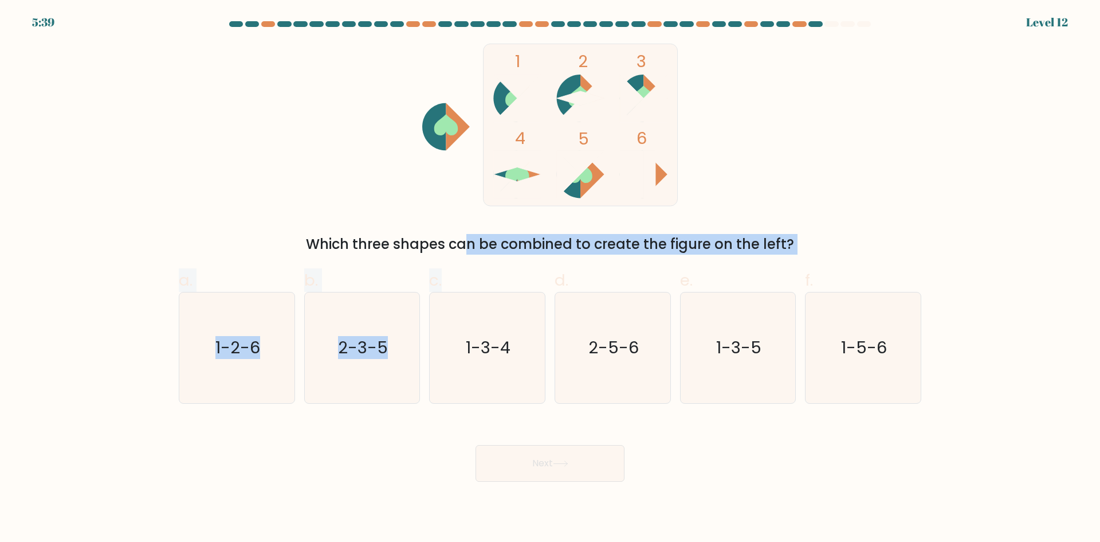
drag, startPoint x: 366, startPoint y: 241, endPoint x: 527, endPoint y: 255, distance: 161.6
click at [527, 255] on form at bounding box center [550, 251] width 1100 height 460
click at [521, 246] on div "Which three shapes can be combined to create the figure on the left?" at bounding box center [550, 244] width 729 height 21
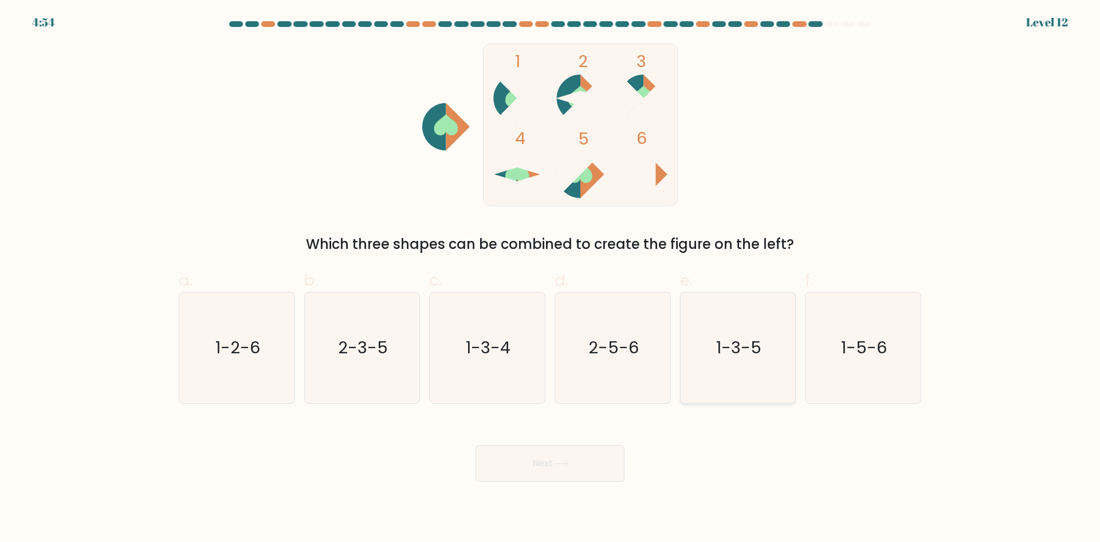
click at [748, 358] on text "1-3-5" at bounding box center [738, 347] width 45 height 23
click at [551, 279] on input "e. 1-3-5" at bounding box center [550, 274] width 1 height 7
radio input "true"
click at [570, 469] on button "Next" at bounding box center [550, 463] width 149 height 37
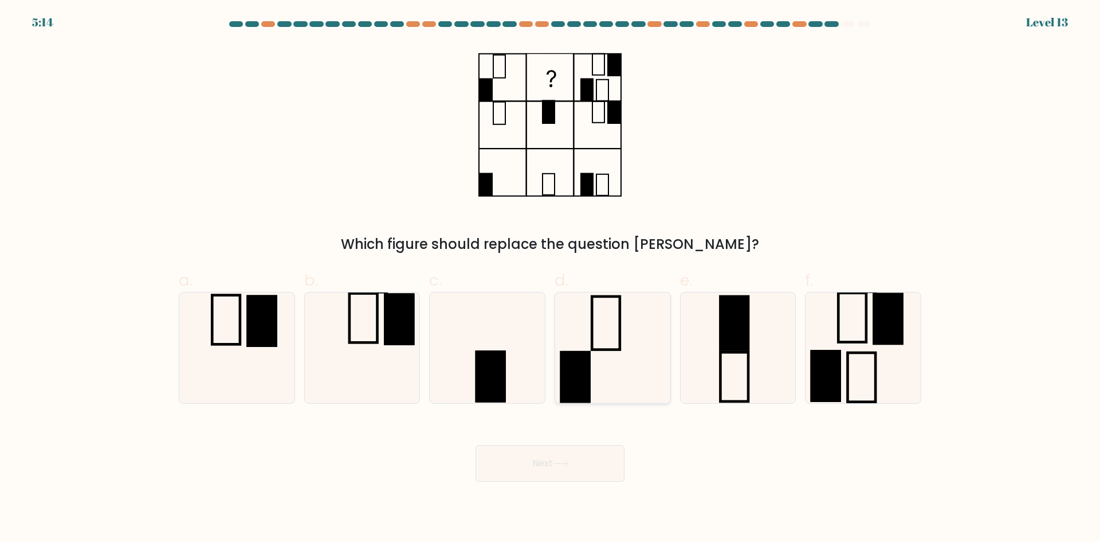
click at [626, 374] on icon at bounding box center [613, 347] width 111 height 111
click at [551, 279] on input "d." at bounding box center [550, 274] width 1 height 7
radio input "true"
click at [251, 358] on icon at bounding box center [237, 347] width 111 height 111
click at [550, 279] on input "a." at bounding box center [550, 274] width 1 height 7
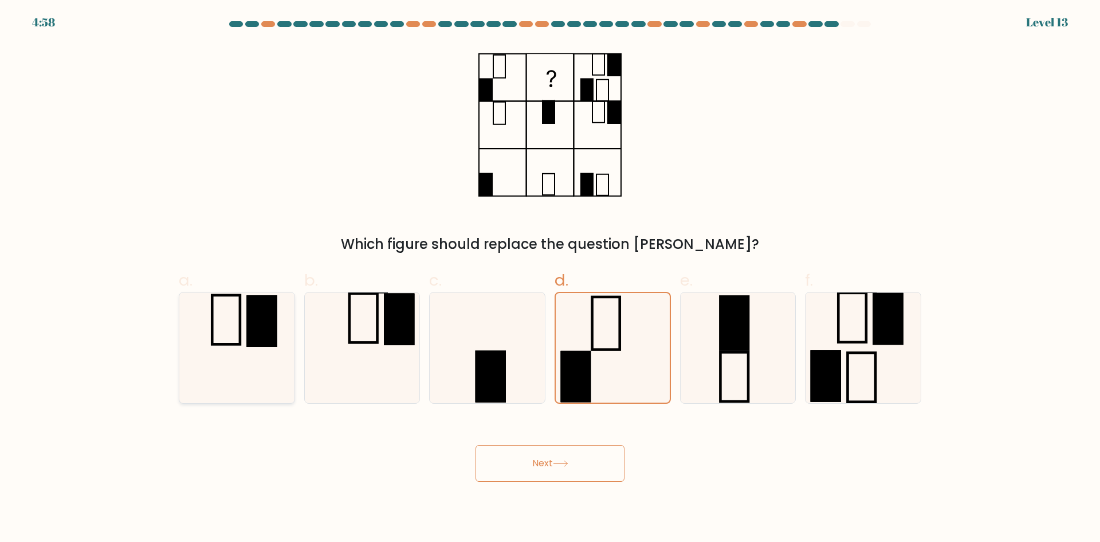
radio input "true"
click at [607, 359] on icon at bounding box center [613, 347] width 111 height 111
click at [551, 279] on input "d." at bounding box center [550, 274] width 1 height 7
radio input "true"
click at [869, 359] on icon at bounding box center [863, 347] width 111 height 111
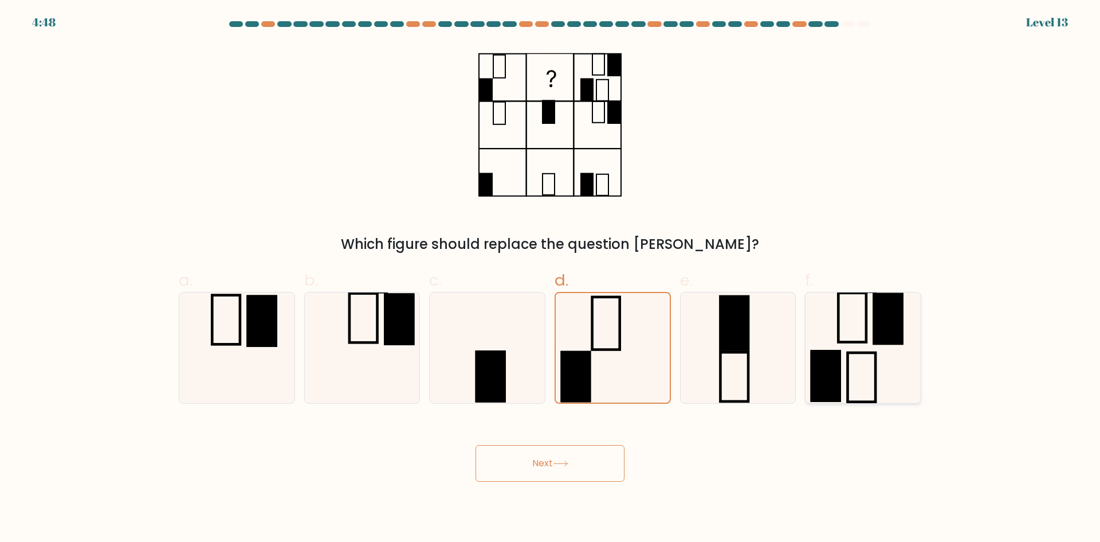
click at [551, 279] on input "f." at bounding box center [550, 274] width 1 height 7
radio input "true"
click at [595, 358] on icon at bounding box center [613, 347] width 111 height 111
click at [551, 279] on input "d." at bounding box center [550, 274] width 1 height 7
radio input "true"
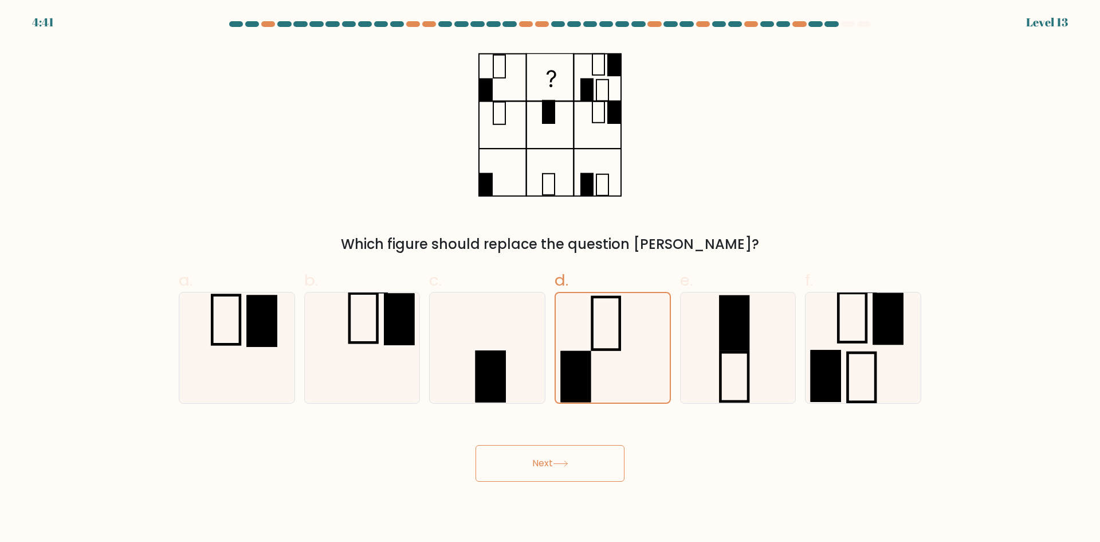
click at [582, 468] on button "Next" at bounding box center [550, 463] width 149 height 37
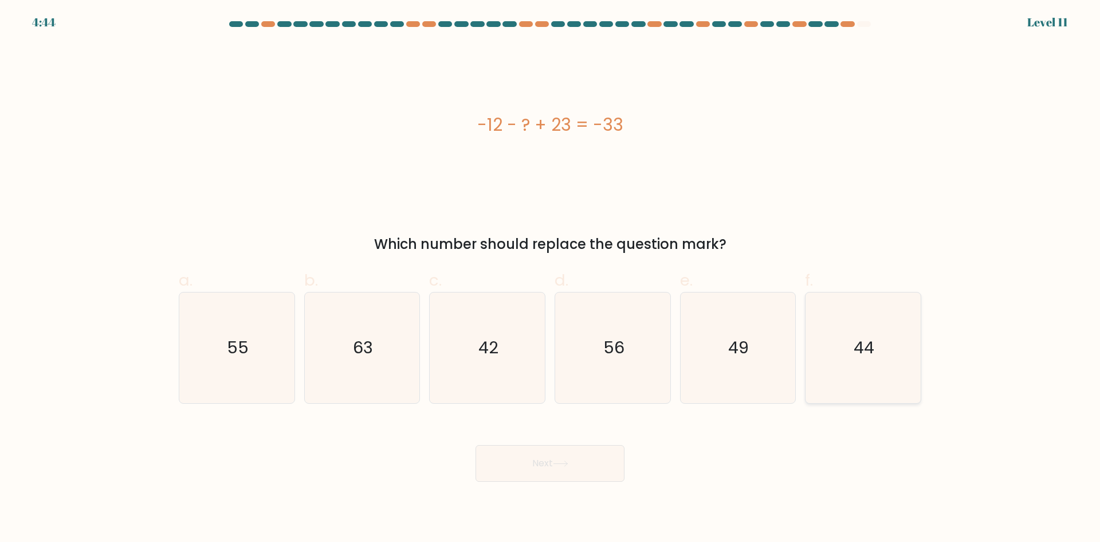
click at [860, 357] on text "44" at bounding box center [864, 347] width 21 height 23
click at [551, 279] on input "f. 44" at bounding box center [550, 274] width 1 height 7
radio input "true"
click at [581, 452] on button "Next" at bounding box center [550, 463] width 149 height 37
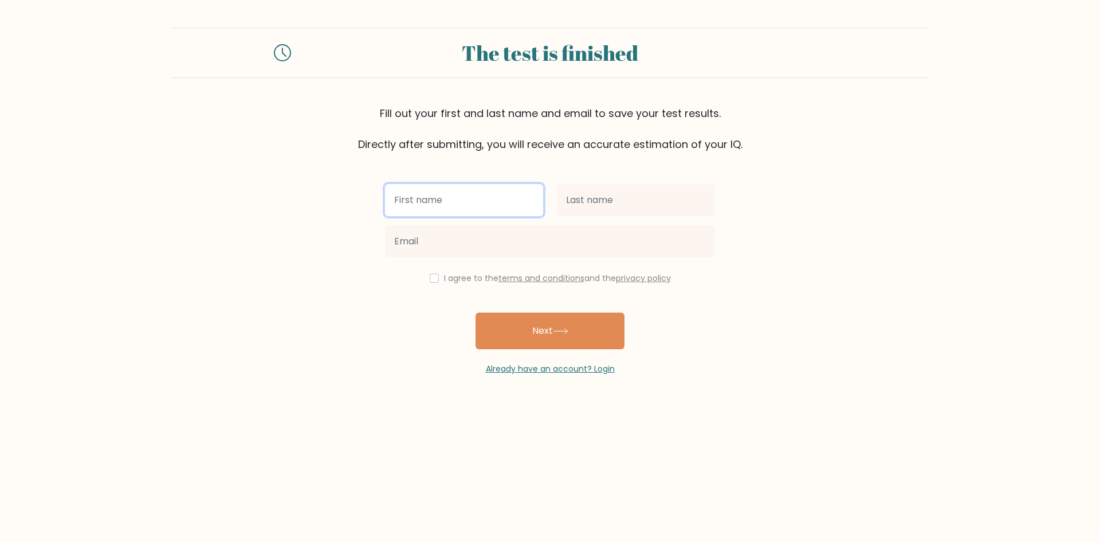
click at [477, 198] on input "text" at bounding box center [464, 200] width 158 height 32
type input "Maria ricar"
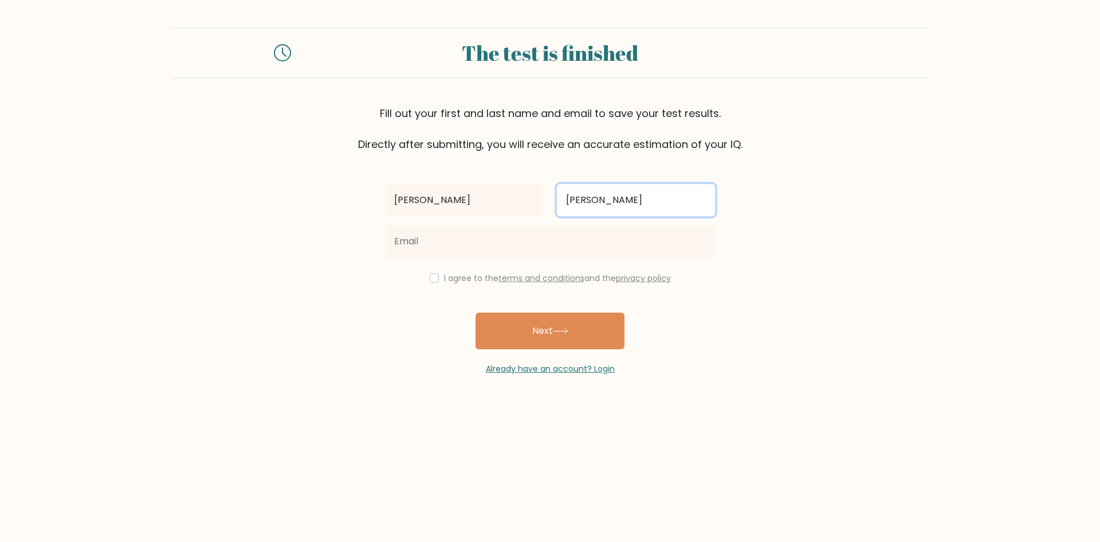
type input "Amparo"
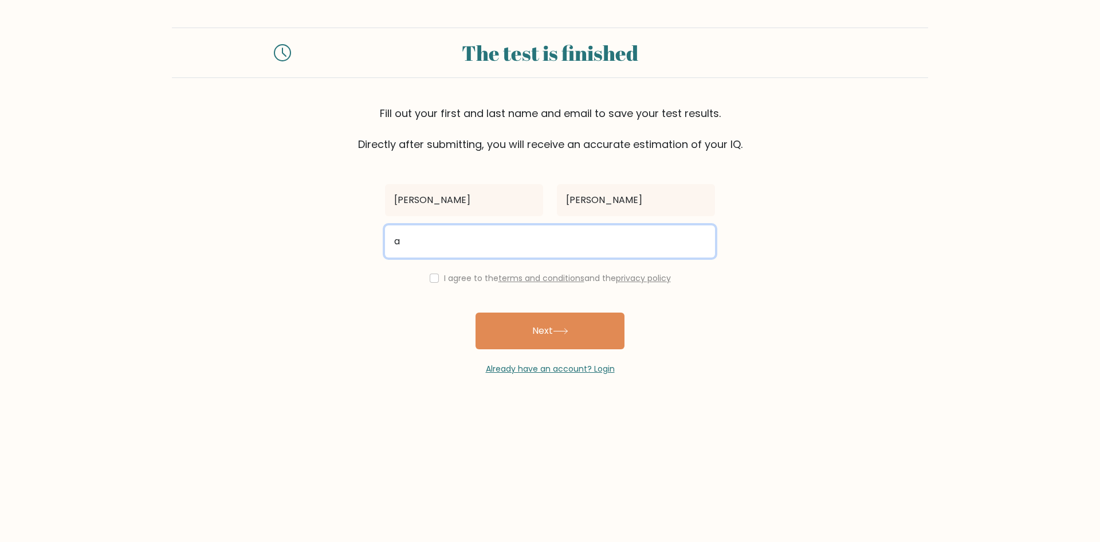
type input "aiahzie.amparo@gmail.com"
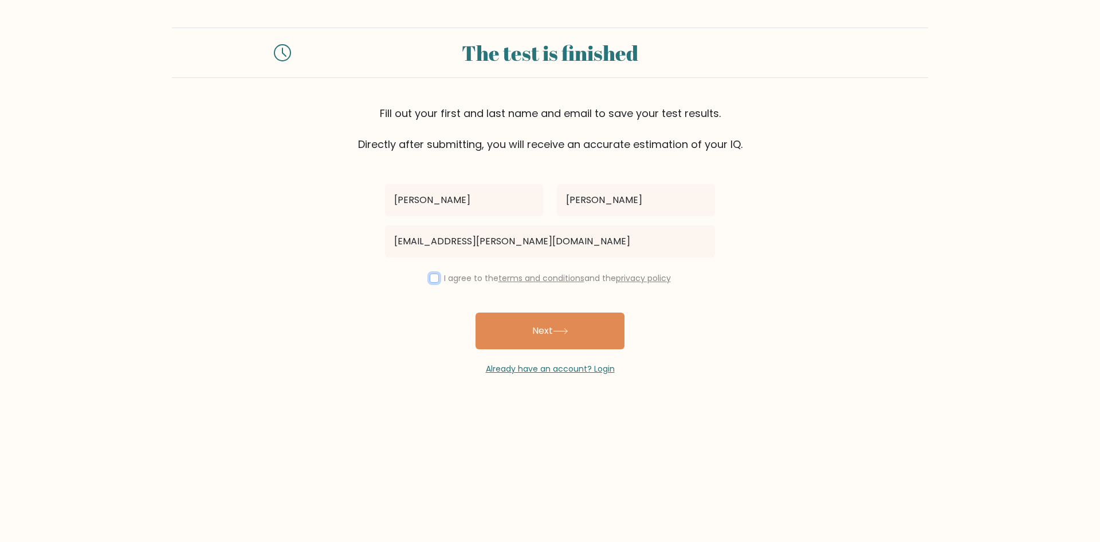
click at [432, 280] on input "checkbox" at bounding box center [434, 277] width 9 height 9
checkbox input "true"
click at [529, 336] on button "Next" at bounding box center [550, 330] width 149 height 37
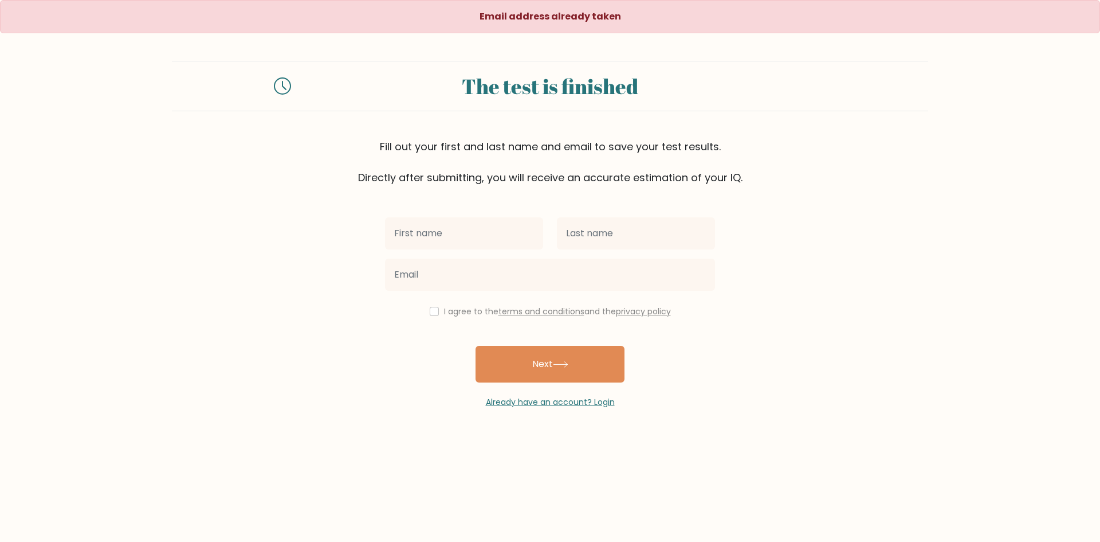
click at [482, 235] on input "text" at bounding box center [464, 233] width 158 height 32
type input "Maria ricar"
click at [585, 233] on input "text" at bounding box center [636, 233] width 158 height 32
type input "Amparo"
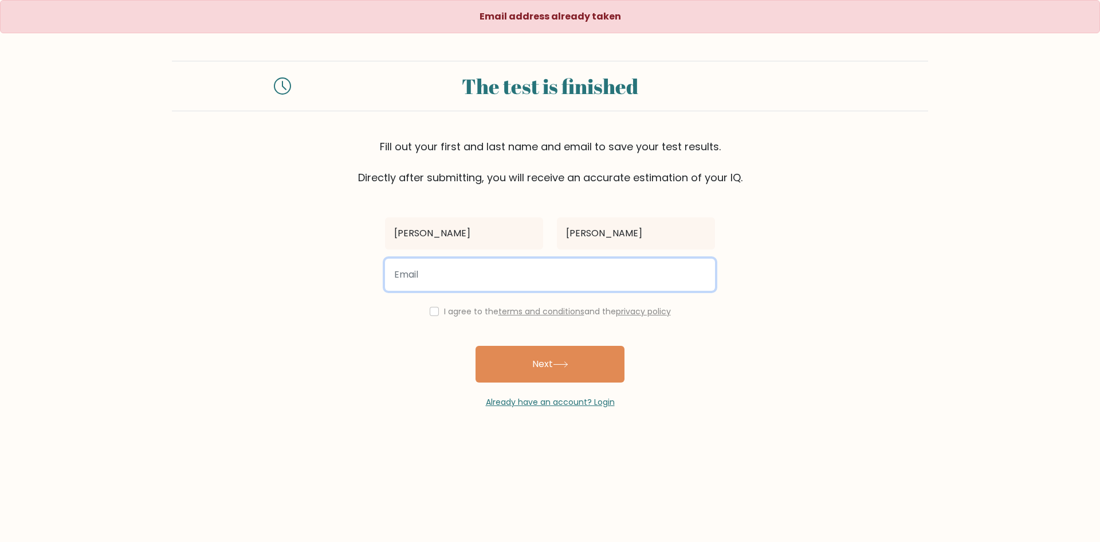
click at [542, 278] on input "email" at bounding box center [550, 274] width 330 height 32
click at [488, 281] on input "email" at bounding box center [550, 274] width 330 height 32
type input "ricar.amparo22@gmail.com"
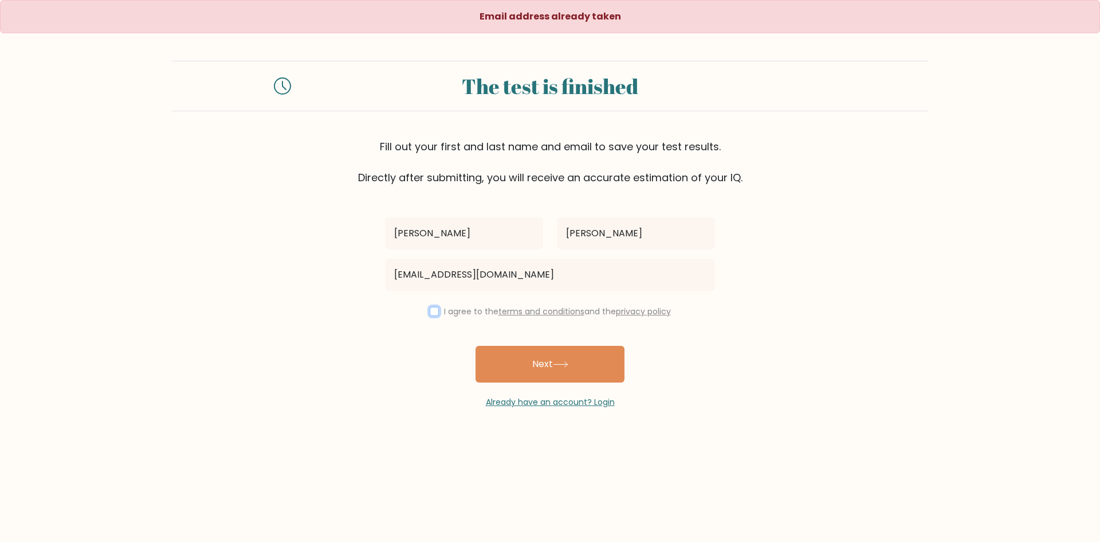
click at [433, 309] on input "checkbox" at bounding box center [434, 311] width 9 height 9
checkbox input "true"
click at [526, 384] on div "Already have an account? Login" at bounding box center [550, 395] width 330 height 26
click at [530, 375] on button "Next" at bounding box center [550, 364] width 149 height 37
click at [451, 242] on input "text" at bounding box center [464, 233] width 158 height 32
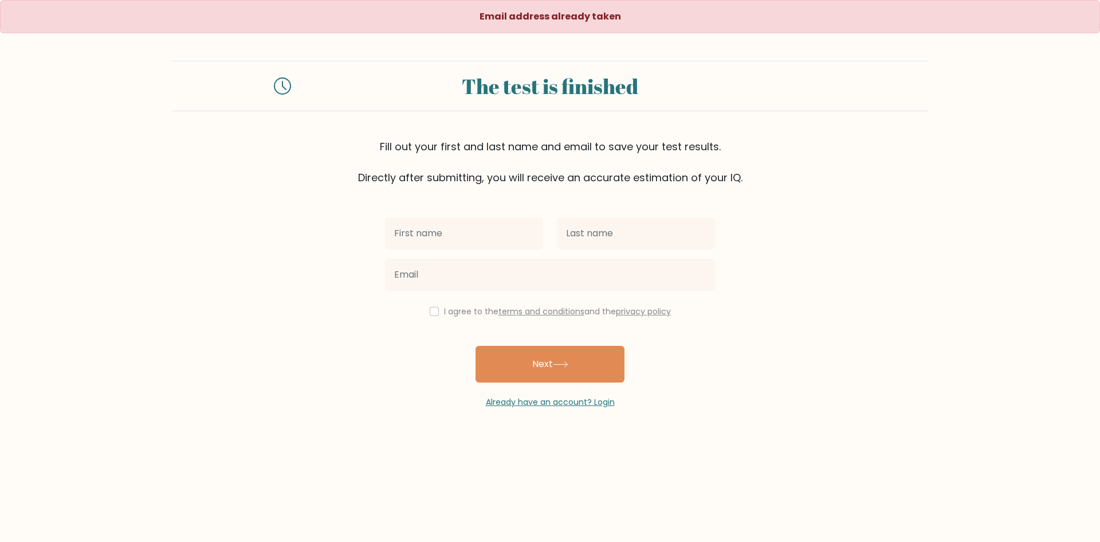
type input "[PERSON_NAME]"
click at [586, 238] on input "text" at bounding box center [636, 233] width 158 height 32
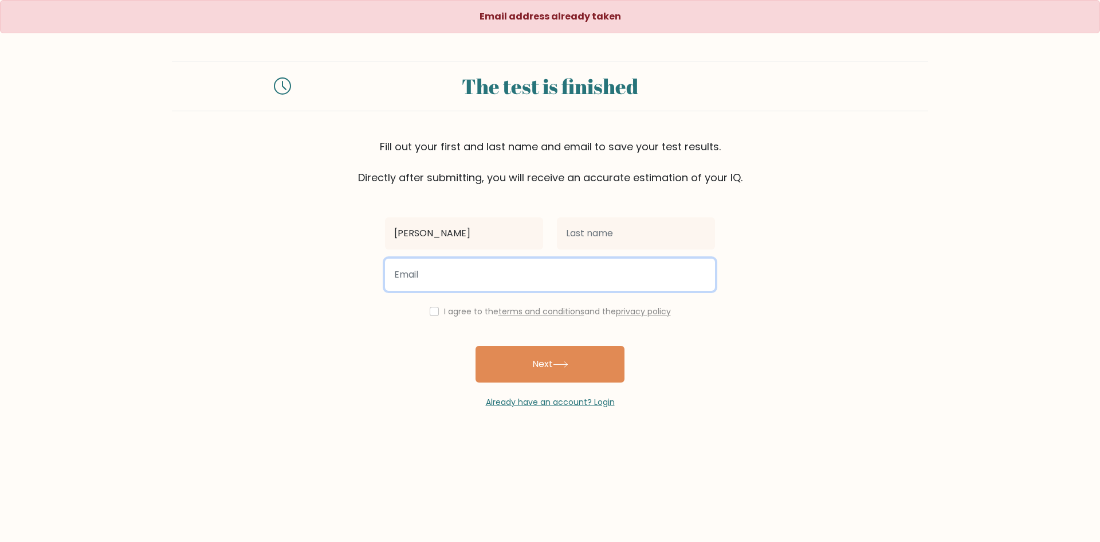
click at [576, 273] on input "email" at bounding box center [550, 274] width 330 height 32
type input "m"
type input "[PERSON_NAME][EMAIL_ADDRESS][DOMAIN_NAME]"
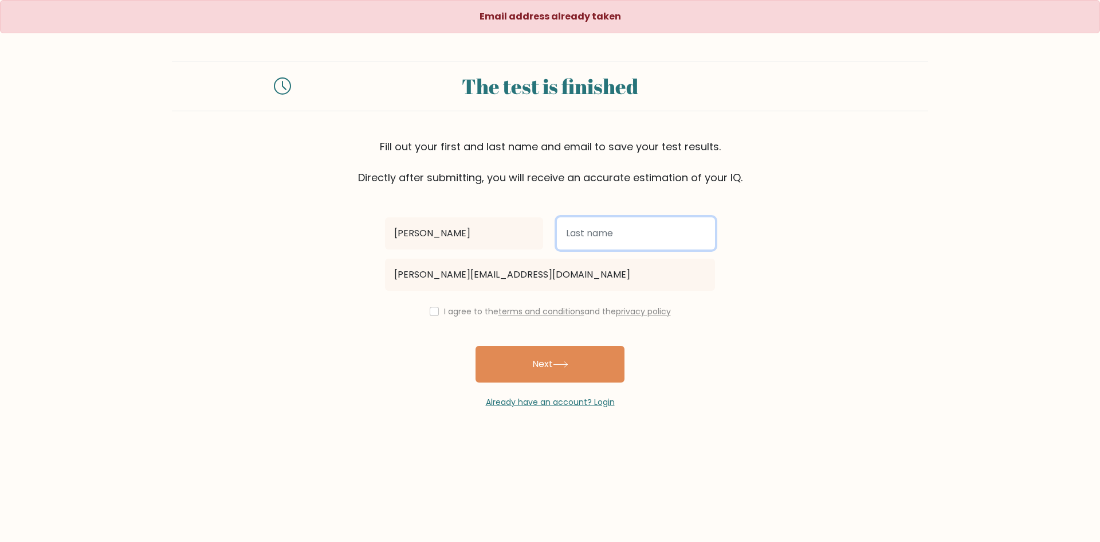
click at [607, 234] on input "text" at bounding box center [636, 233] width 158 height 32
type input "[PERSON_NAME]"
click at [432, 309] on input "checkbox" at bounding box center [434, 311] width 9 height 9
checkbox input "true"
click at [450, 324] on div "[PERSON_NAME] Amparo [EMAIL_ADDRESS][DOMAIN_NAME] I agree to the terms and cond…" at bounding box center [550, 296] width 344 height 223
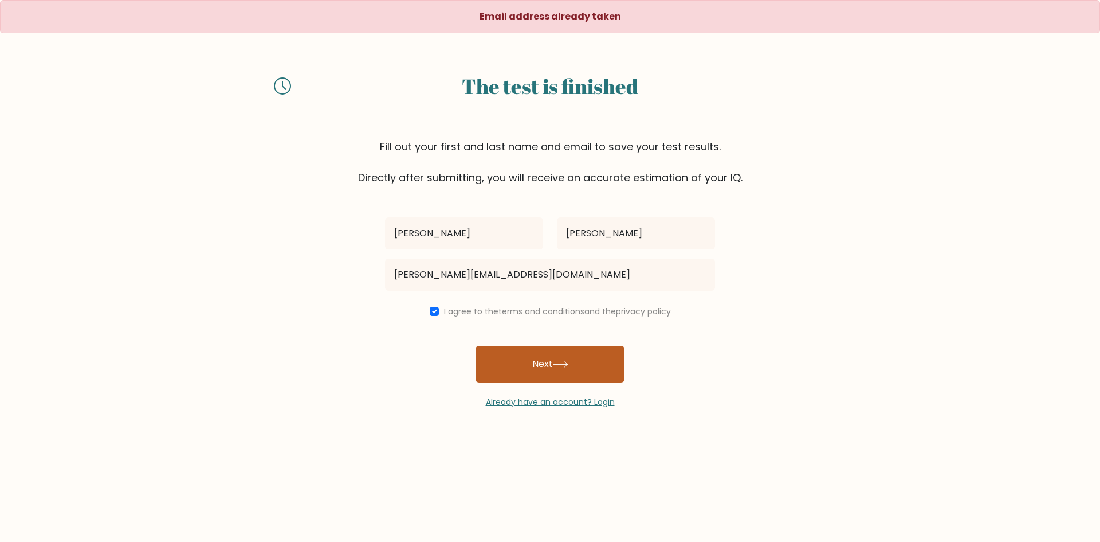
drag, startPoint x: 473, startPoint y: 342, endPoint x: 479, endPoint y: 346, distance: 7.0
click at [478, 346] on div "[PERSON_NAME] Amparo [EMAIL_ADDRESS][DOMAIN_NAME] I agree to the terms and cond…" at bounding box center [550, 296] width 344 height 223
click at [487, 351] on button "Next" at bounding box center [550, 364] width 149 height 37
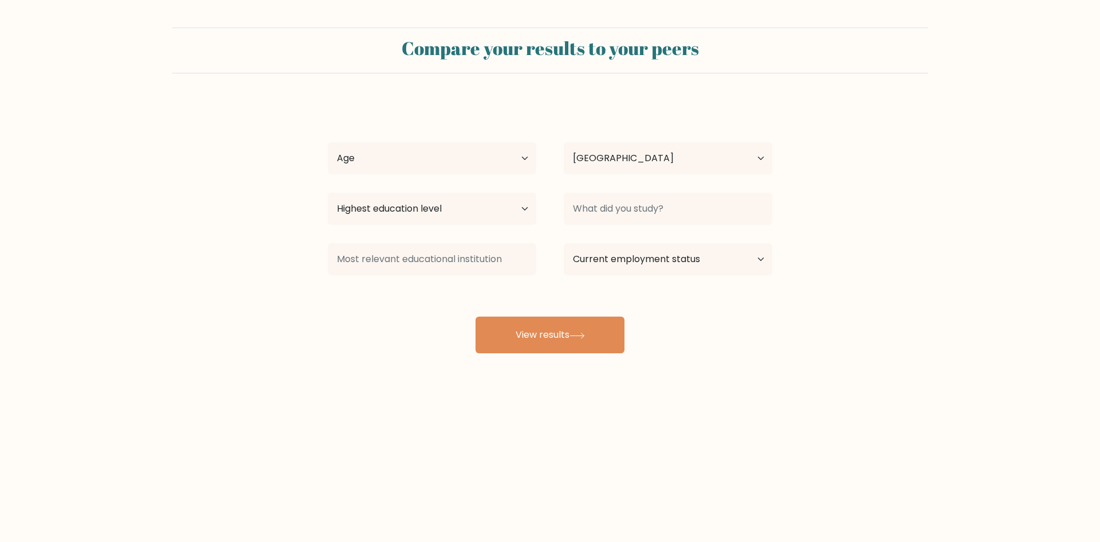
select select "PH"
click at [575, 349] on button "View results" at bounding box center [550, 334] width 149 height 37
click at [561, 339] on button "View results" at bounding box center [550, 334] width 149 height 37
click at [981, 229] on form "Compare your results to your peers Maria ricar Amparo Age Under 18 years old 18…" at bounding box center [550, 190] width 1100 height 325
click at [501, 152] on select "Age Under 18 years old 18-24 years old 25-34 years old 35-44 years old 45-54 ye…" at bounding box center [432, 158] width 209 height 32
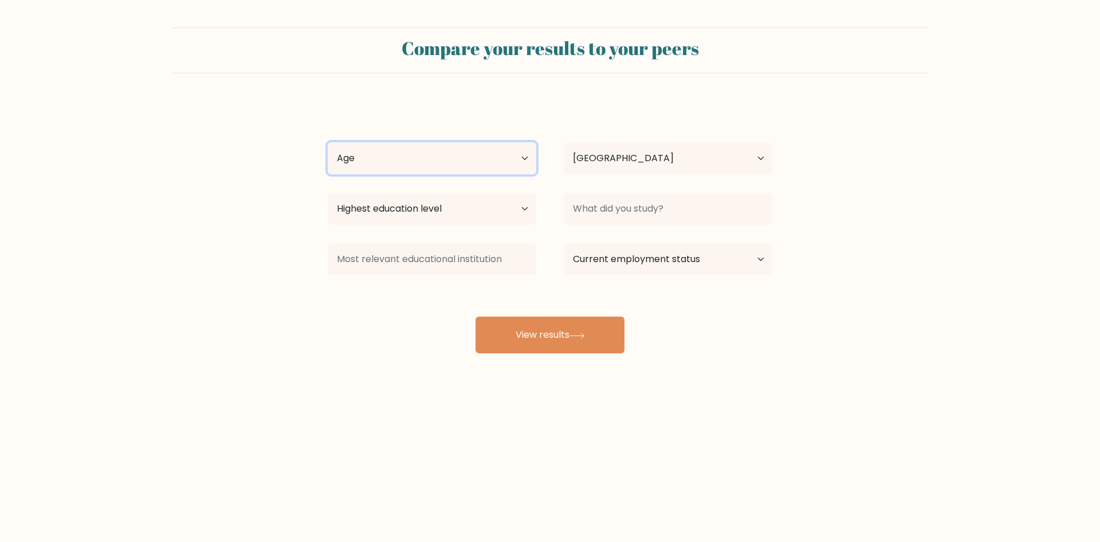
select select "25_34"
click at [328, 142] on select "Age Under 18 years old 18-24 years old 25-34 years old 35-44 years old 45-54 ye…" at bounding box center [432, 158] width 209 height 32
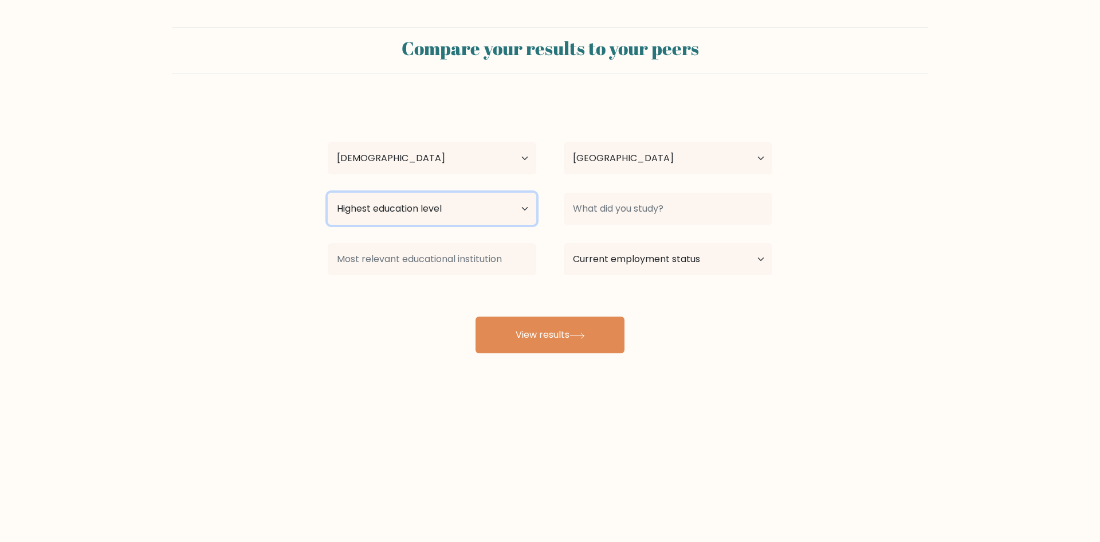
click at [461, 207] on select "Highest education level No schooling Primary Lower Secondary Upper Secondary Oc…" at bounding box center [432, 209] width 209 height 32
select select "bachelors_degree"
click at [328, 193] on select "Highest education level No schooling Primary Lower Secondary Upper Secondary Oc…" at bounding box center [432, 209] width 209 height 32
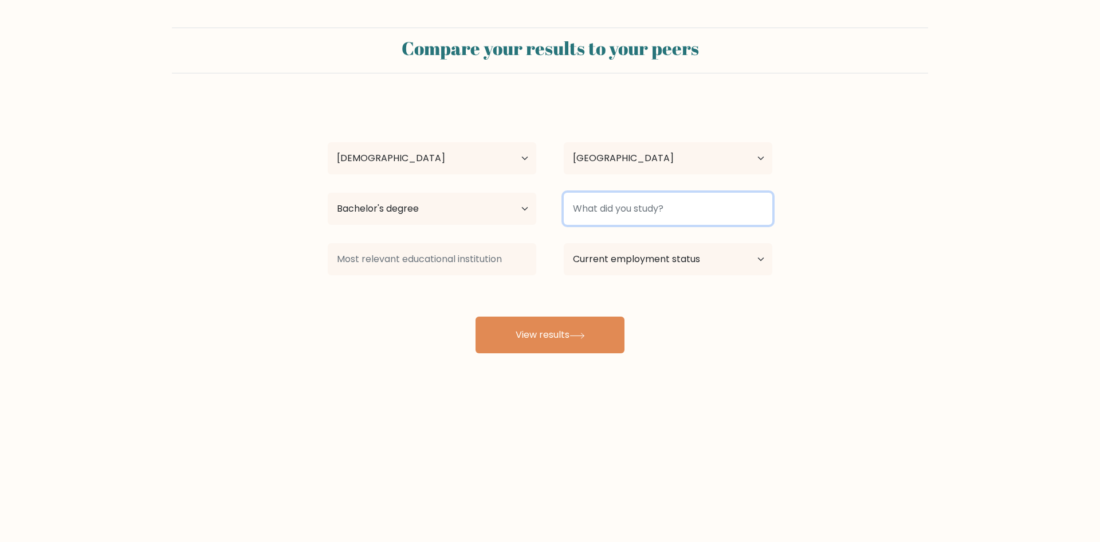
click at [676, 212] on input at bounding box center [668, 209] width 209 height 32
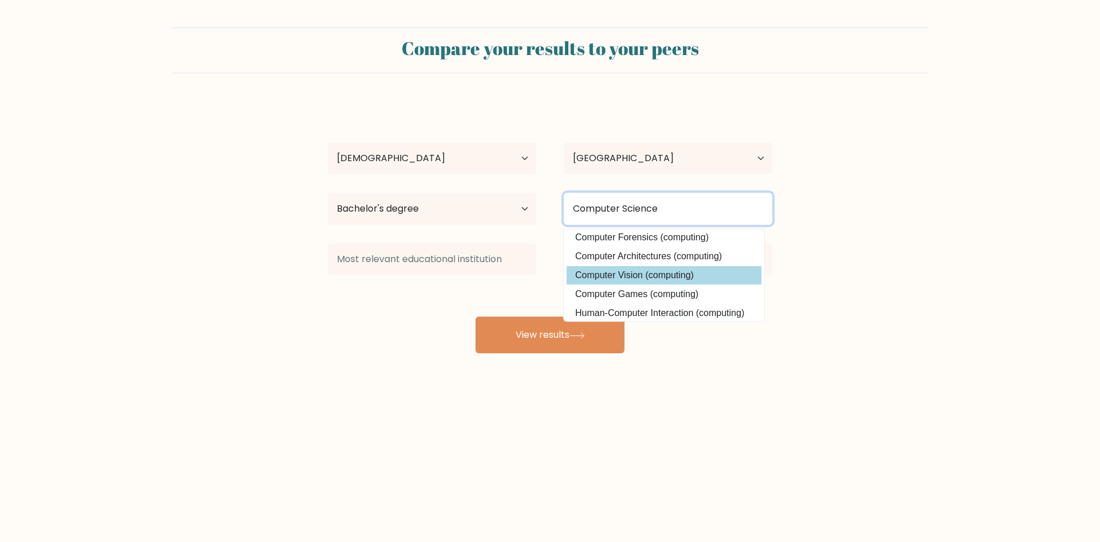
scroll to position [112, 0]
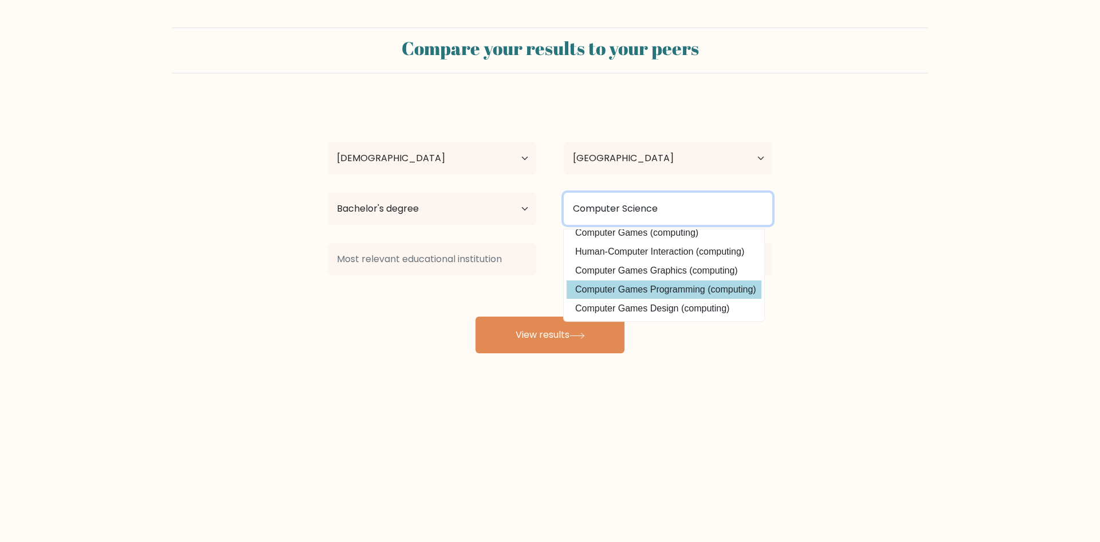
type input "Computer Science"
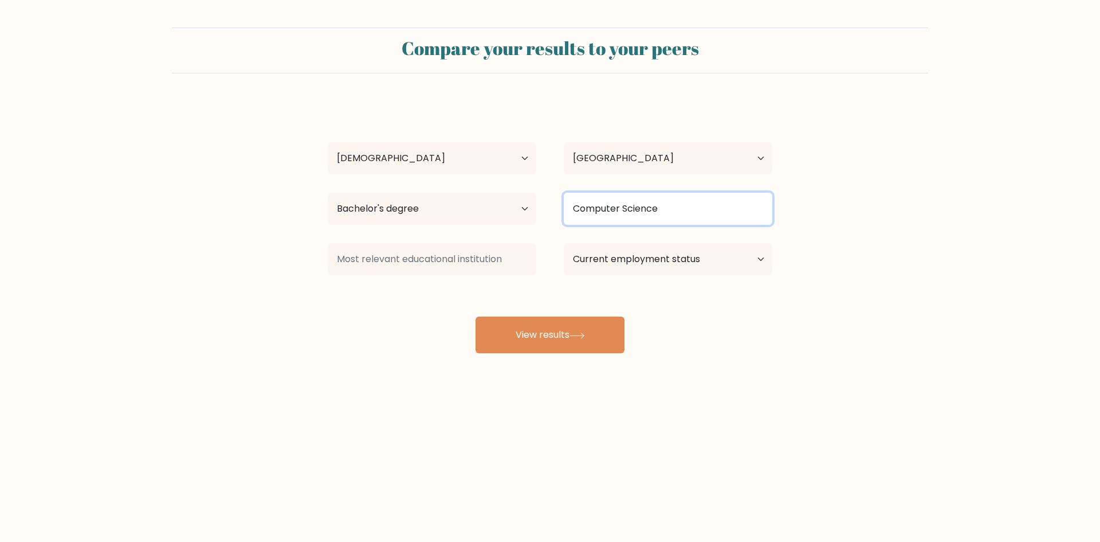
drag, startPoint x: 696, startPoint y: 284, endPoint x: 659, endPoint y: 214, distance: 79.7
click at [659, 214] on input "Computer Science" at bounding box center [668, 209] width 209 height 32
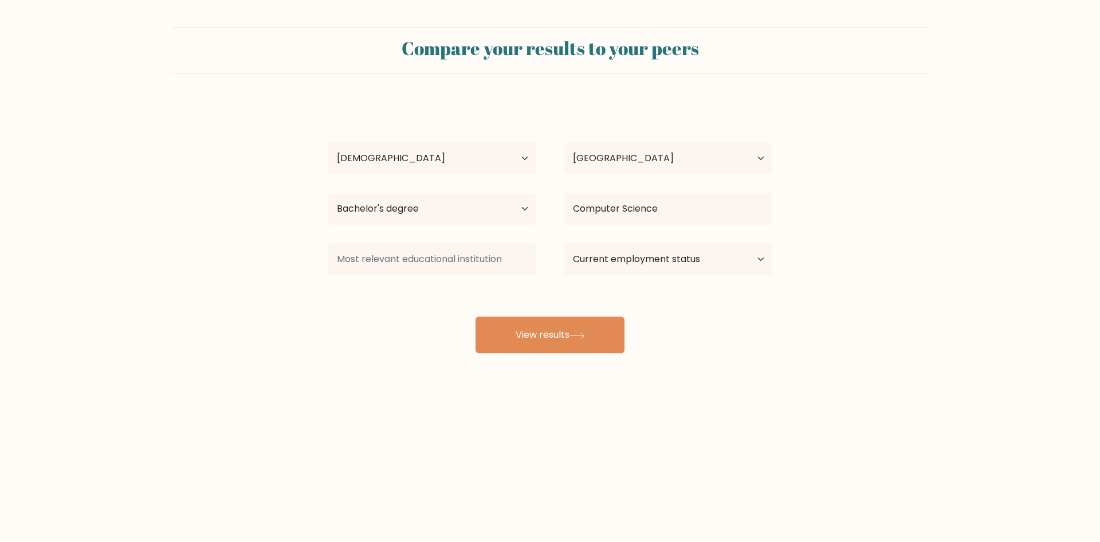
click at [705, 331] on div "Maria ricar Amparo Age Under 18 years old 18-24 years old 25-34 years old 35-44…" at bounding box center [550, 227] width 458 height 252
click at [700, 259] on select "Current employment status Employed Student Retired Other / prefer not to answer" at bounding box center [668, 259] width 209 height 32
select select "other"
click at [564, 243] on select "Current employment status Employed Student Retired Other / prefer not to answer" at bounding box center [668, 259] width 209 height 32
click at [742, 257] on select "Current employment status Employed Student Retired Other / prefer not to answer" at bounding box center [668, 259] width 209 height 32
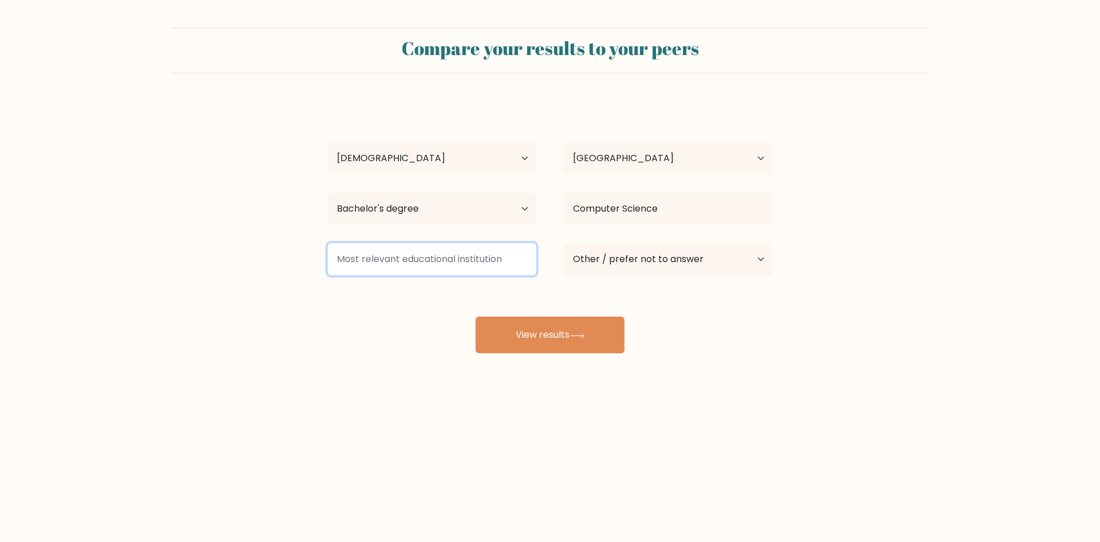
click at [499, 257] on input at bounding box center [432, 259] width 209 height 32
click at [428, 262] on input at bounding box center [432, 259] width 209 height 32
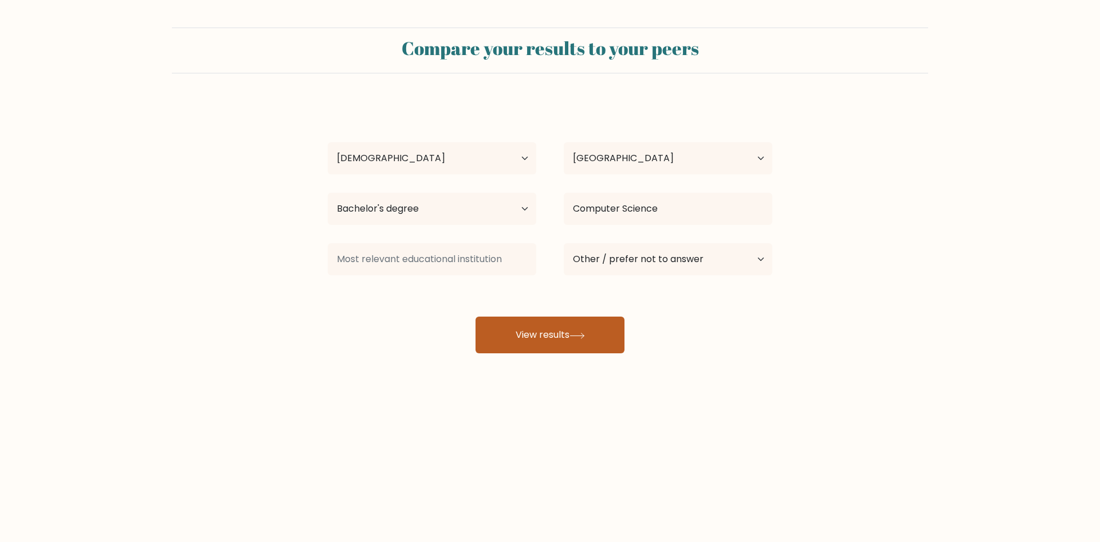
click at [555, 342] on button "View results" at bounding box center [550, 334] width 149 height 37
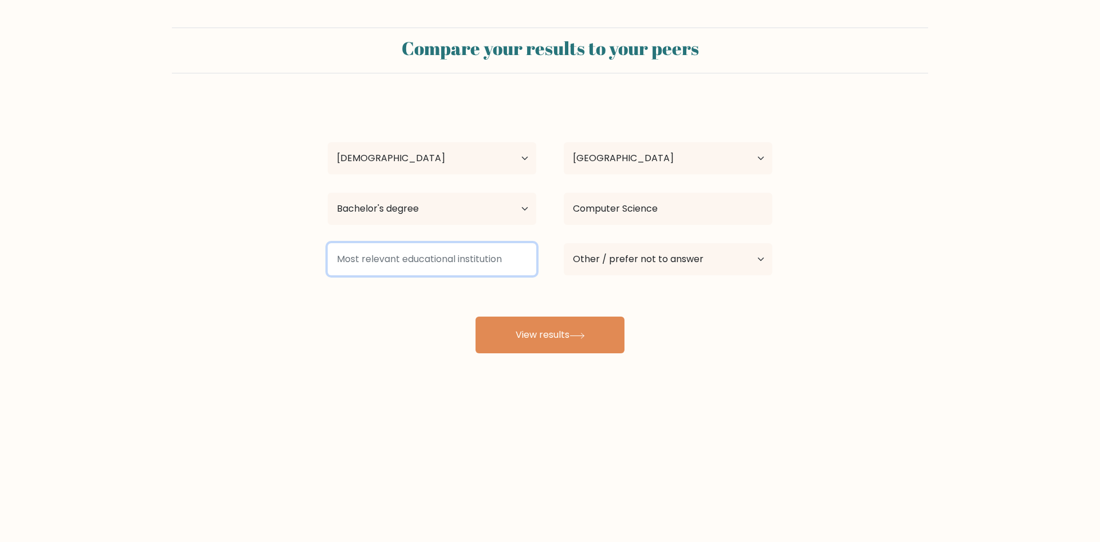
click at [453, 260] on input at bounding box center [432, 259] width 209 height 32
click at [473, 258] on input at bounding box center [432, 259] width 209 height 32
click at [474, 259] on input at bounding box center [432, 259] width 209 height 32
click at [475, 261] on input at bounding box center [432, 259] width 209 height 32
click at [411, 258] on input at bounding box center [432, 259] width 209 height 32
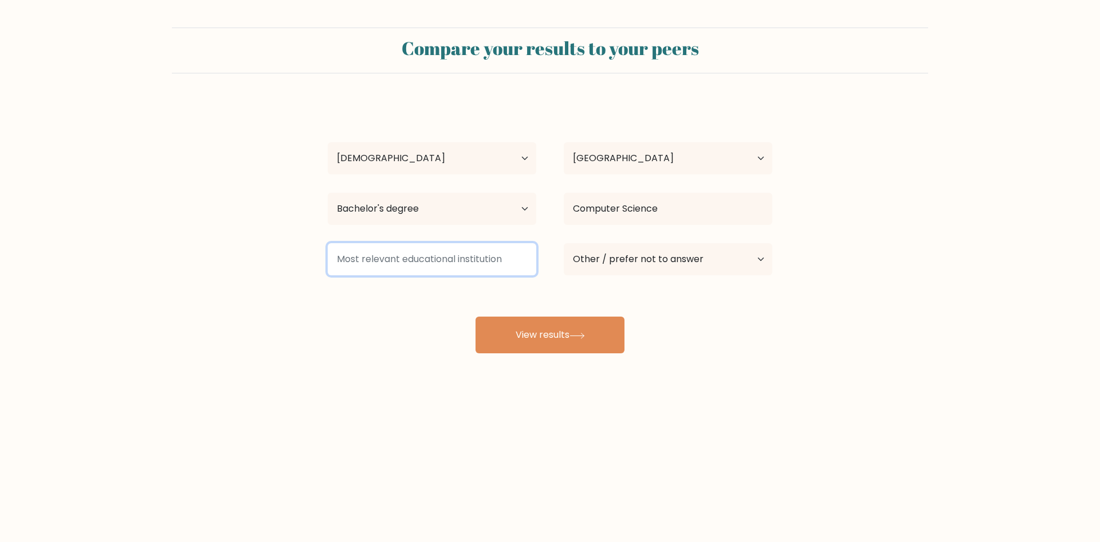
click at [411, 257] on input at bounding box center [432, 259] width 209 height 32
click at [447, 253] on input at bounding box center [432, 259] width 209 height 32
type input "2"
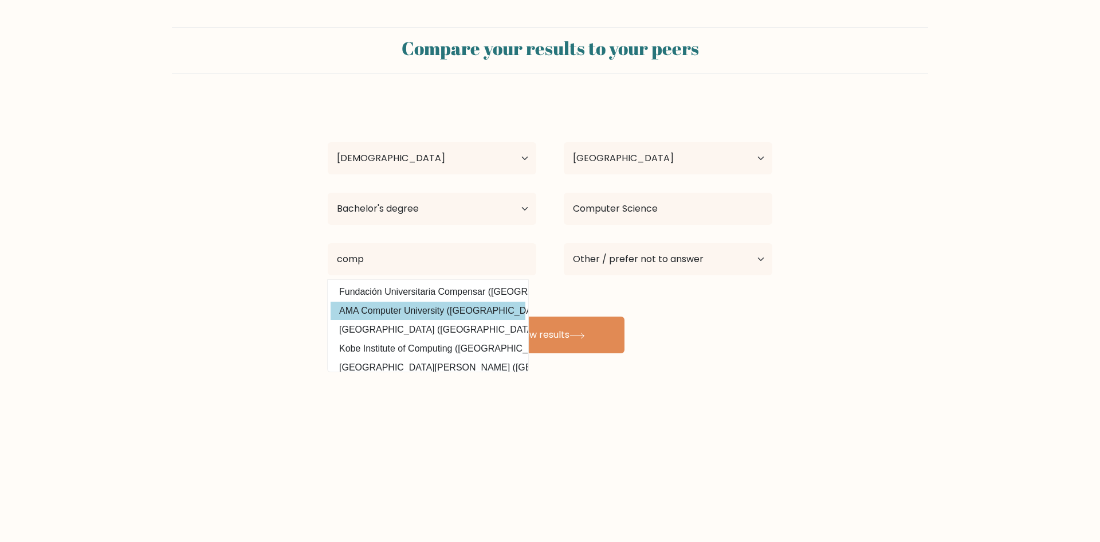
click at [430, 312] on option "AMA Computer University (Philippines)" at bounding box center [428, 310] width 195 height 18
type input "AMA Computer University"
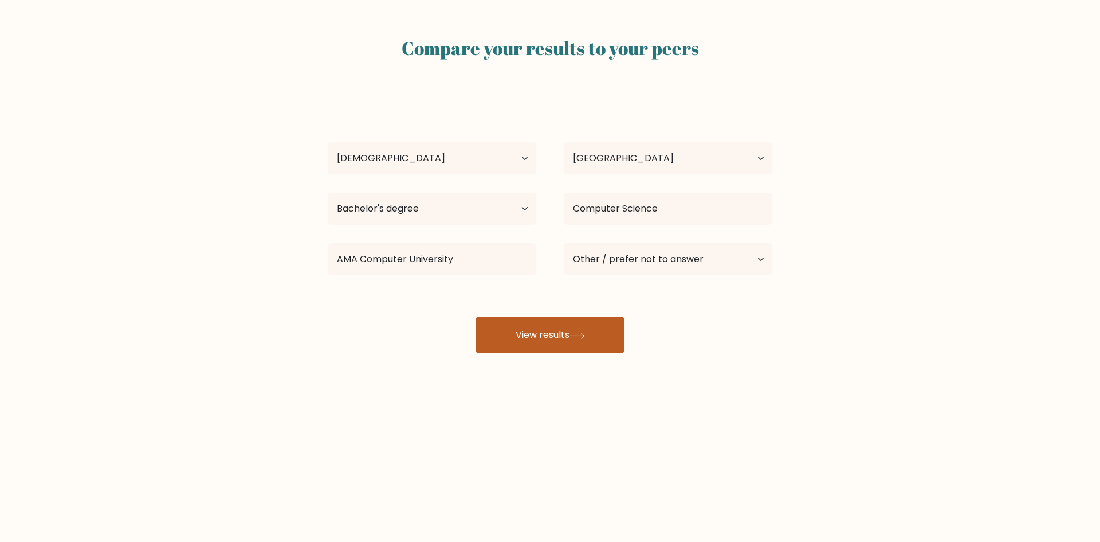
click at [568, 334] on button "View results" at bounding box center [550, 334] width 149 height 37
